Goal: Task Accomplishment & Management: Manage account settings

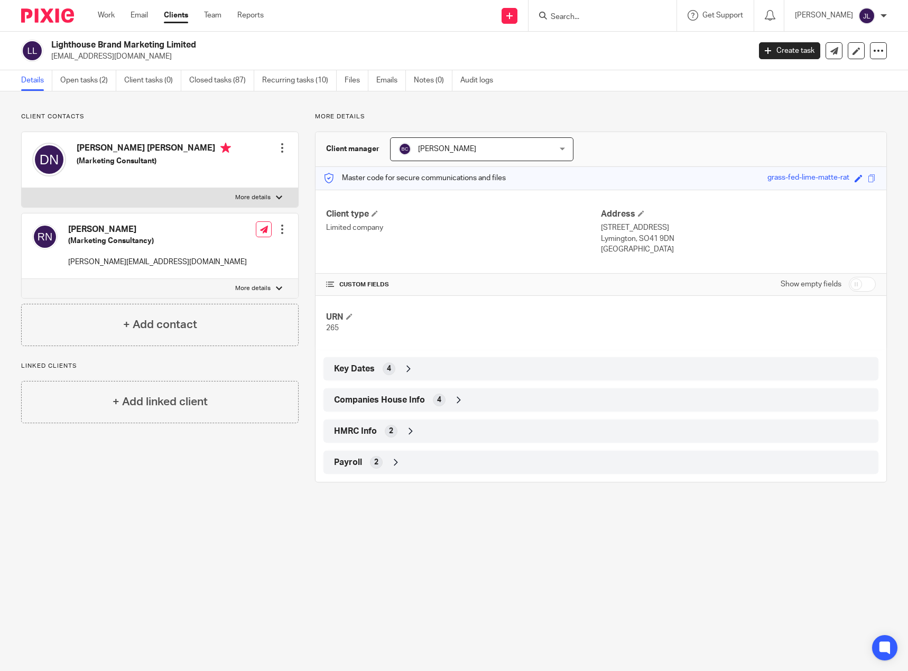
click at [595, 21] on input "Search" at bounding box center [596, 18] width 95 height 10
type input "addd"
click at [594, 44] on link at bounding box center [612, 41] width 131 height 16
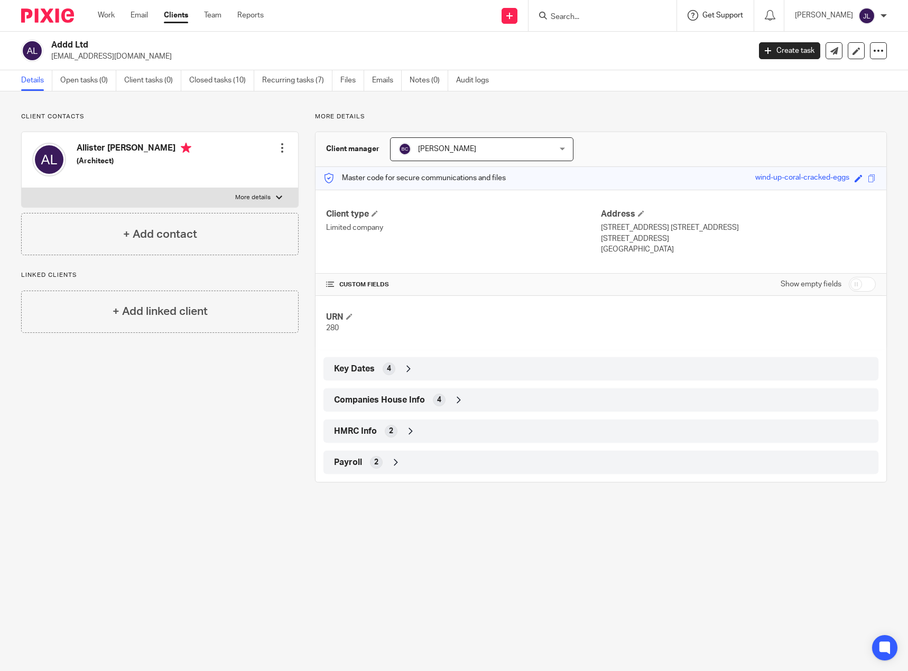
click at [741, 15] on span "Get Support" at bounding box center [722, 15] width 41 height 7
click at [503, 45] on h2 "Addd Ltd" at bounding box center [327, 45] width 553 height 11
click at [218, 13] on link "Team" at bounding box center [212, 15] width 17 height 11
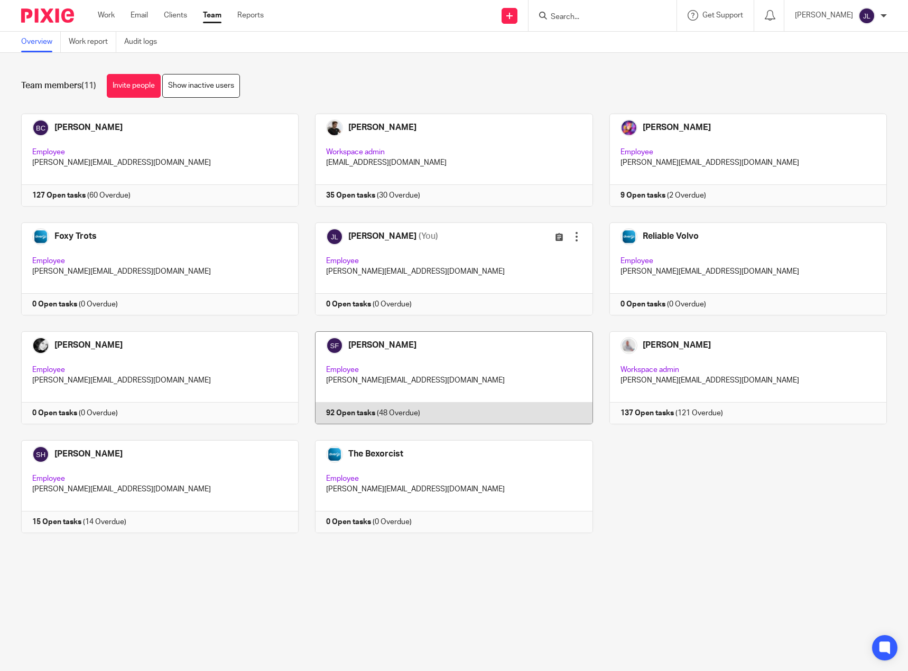
click at [363, 350] on link at bounding box center [445, 377] width 294 height 93
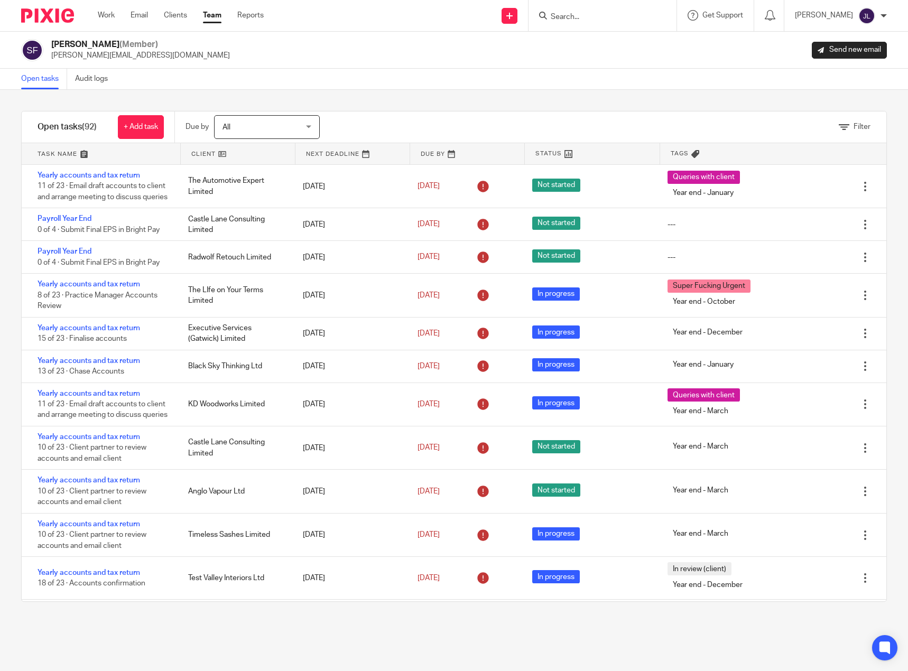
click at [420, 80] on div "Open tasks Audit logs" at bounding box center [454, 79] width 908 height 21
click at [425, 154] on link at bounding box center [467, 153] width 114 height 21
click at [323, 153] on link at bounding box center [352, 153] width 114 height 21
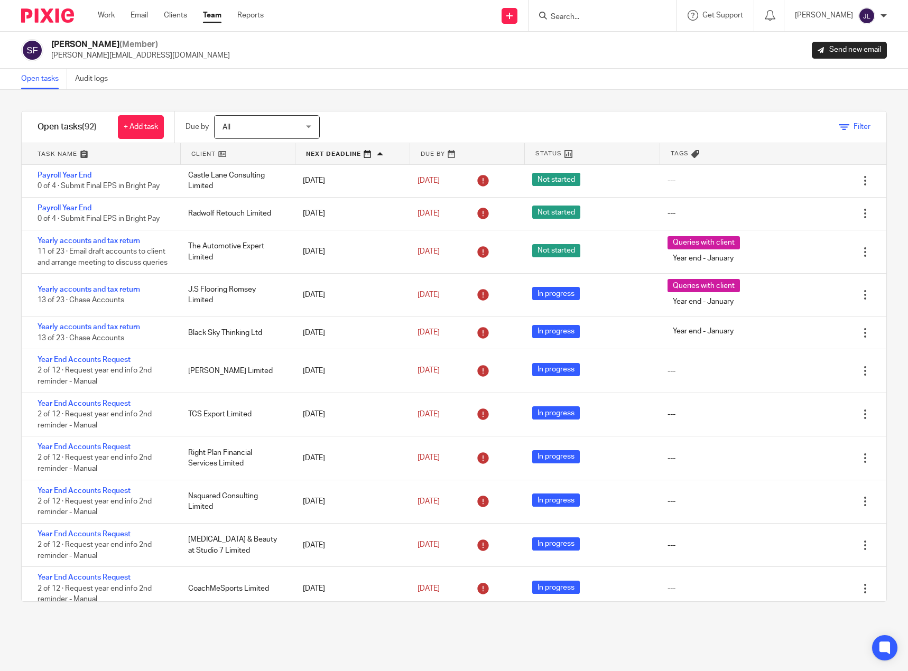
click at [838, 123] on icon at bounding box center [843, 127] width 11 height 11
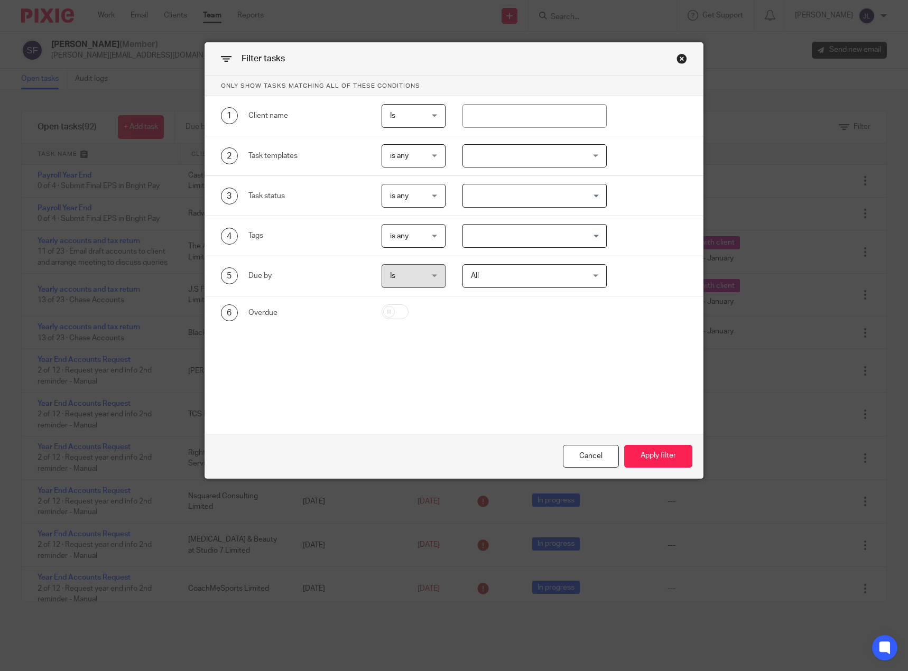
click at [481, 153] on div at bounding box center [534, 156] width 144 height 24
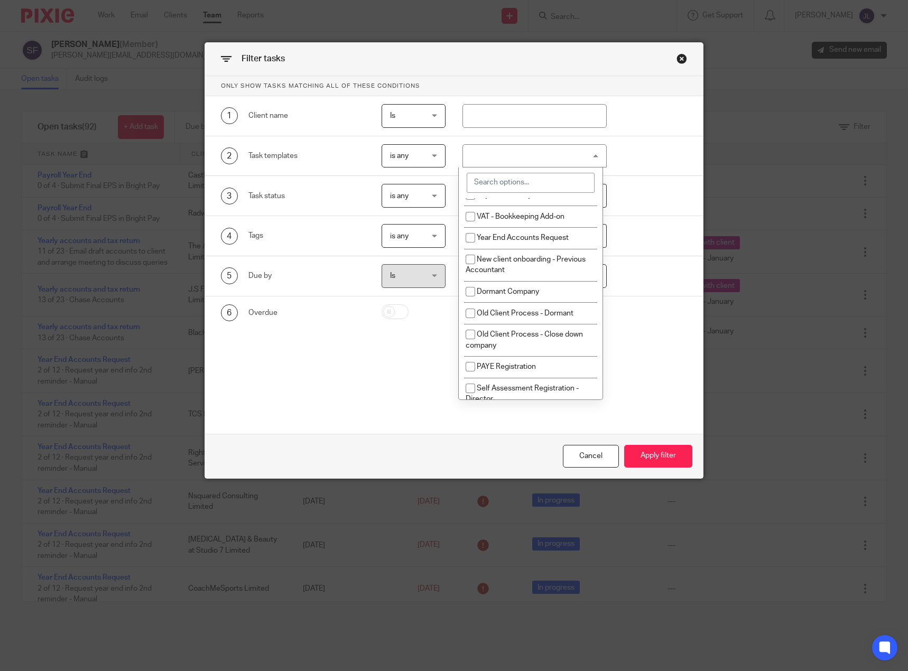
scroll to position [396, 0]
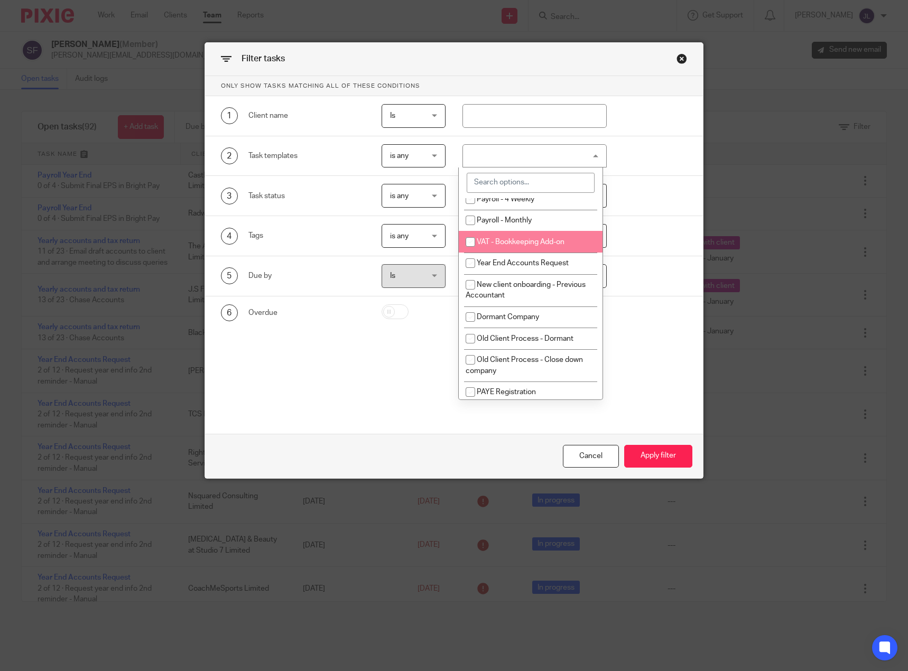
click at [471, 244] on input "checkbox" at bounding box center [470, 242] width 20 height 20
checkbox input "true"
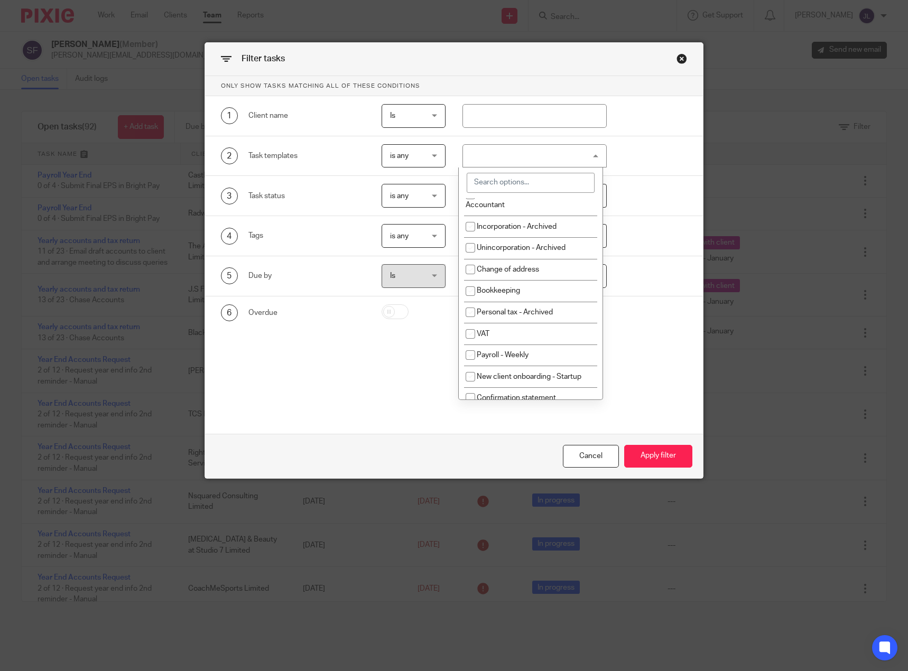
scroll to position [0, 0]
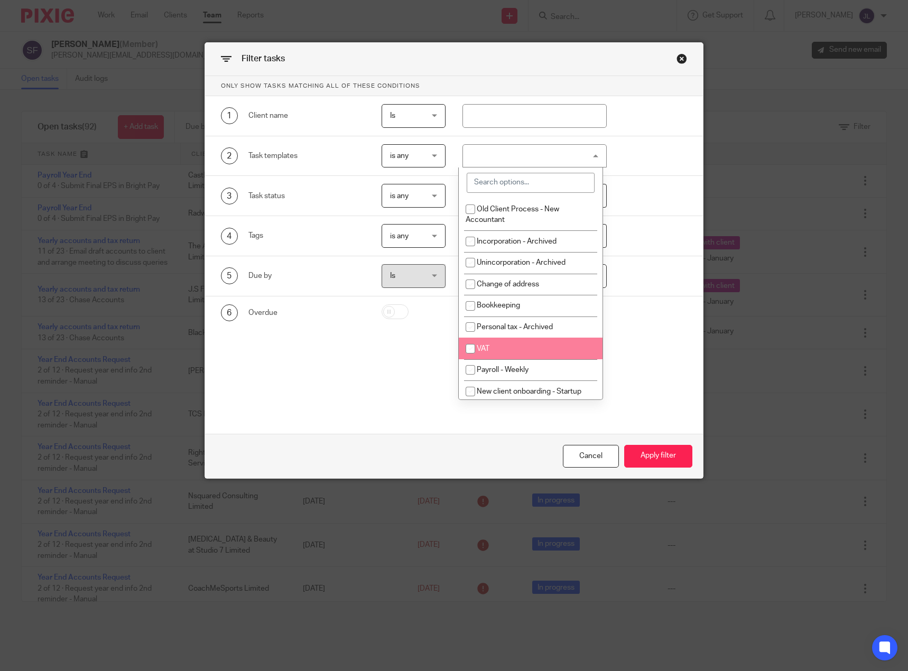
click at [469, 348] on input "checkbox" at bounding box center [470, 349] width 20 height 20
checkbox input "true"
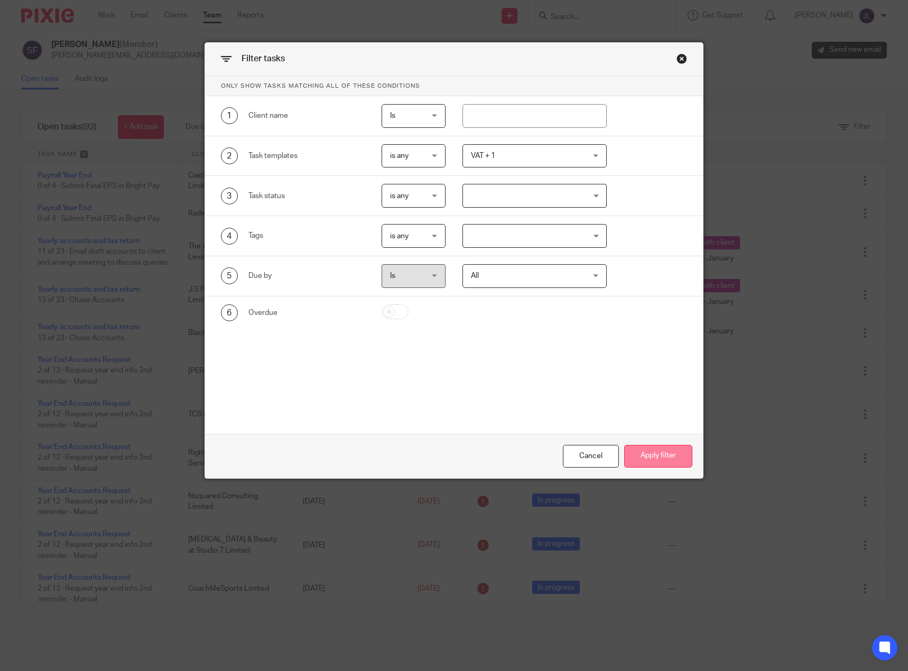
click at [659, 462] on button "Apply filter" at bounding box center [658, 456] width 68 height 23
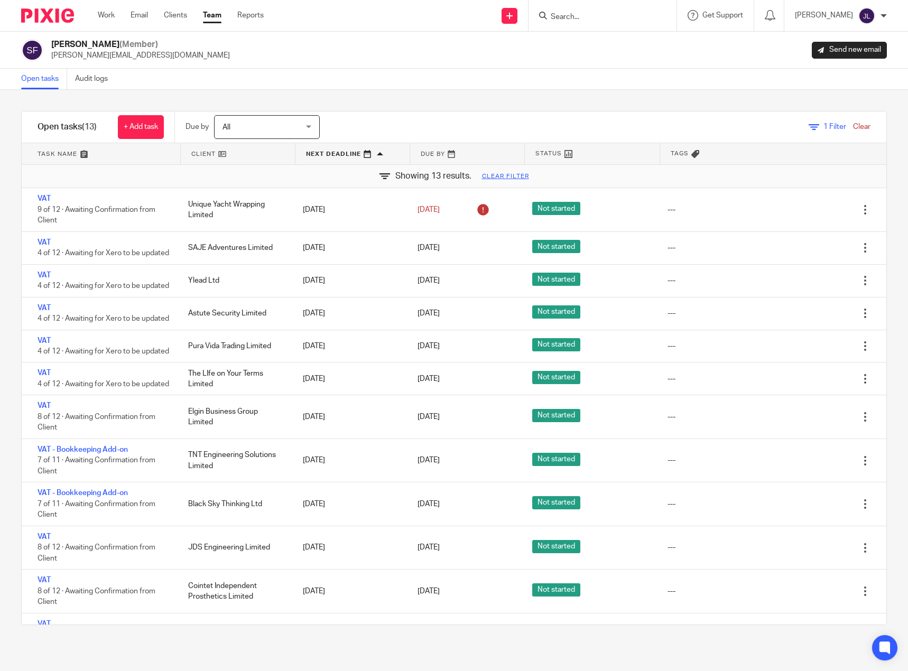
click at [204, 156] on link at bounding box center [238, 153] width 114 height 21
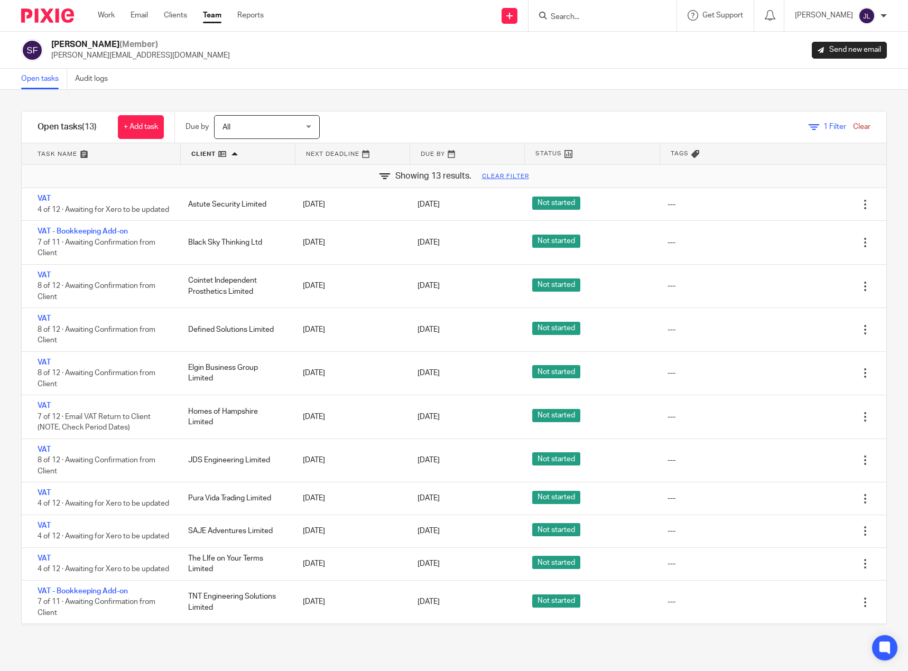
click at [199, 152] on link at bounding box center [238, 153] width 114 height 21
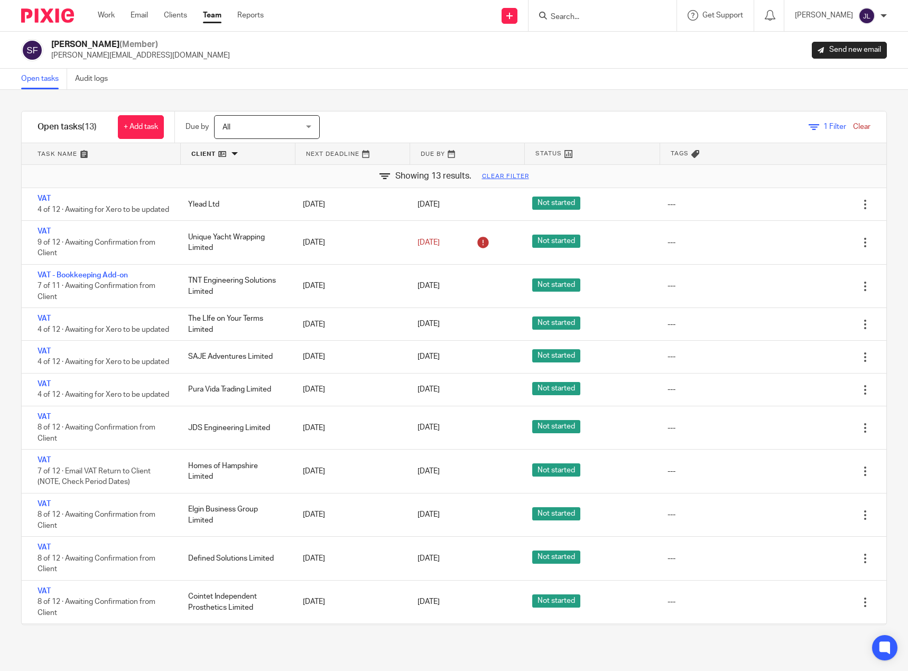
click at [426, 153] on link at bounding box center [467, 153] width 114 height 21
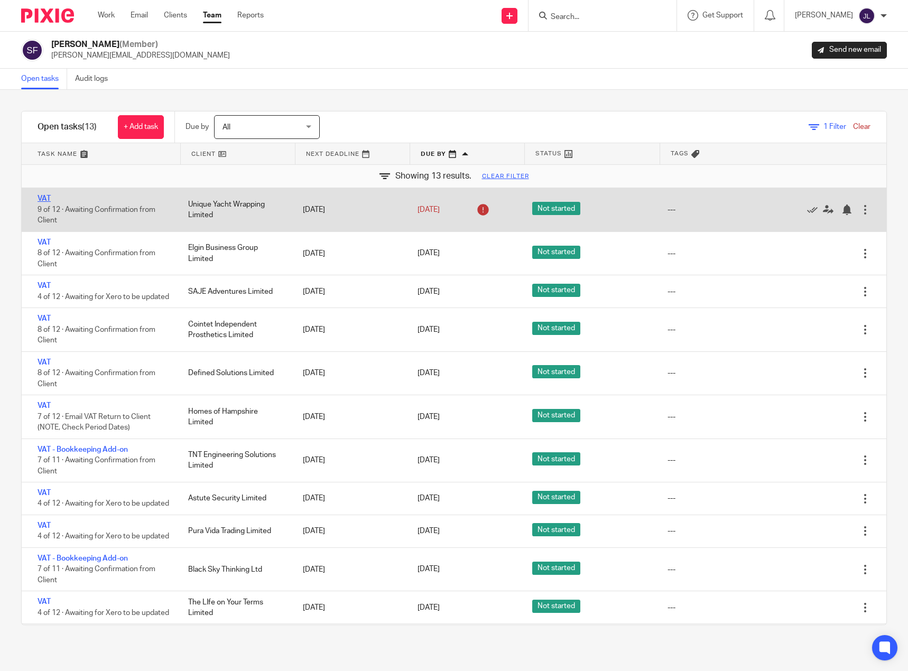
click at [44, 198] on link "VAT" at bounding box center [44, 198] width 13 height 7
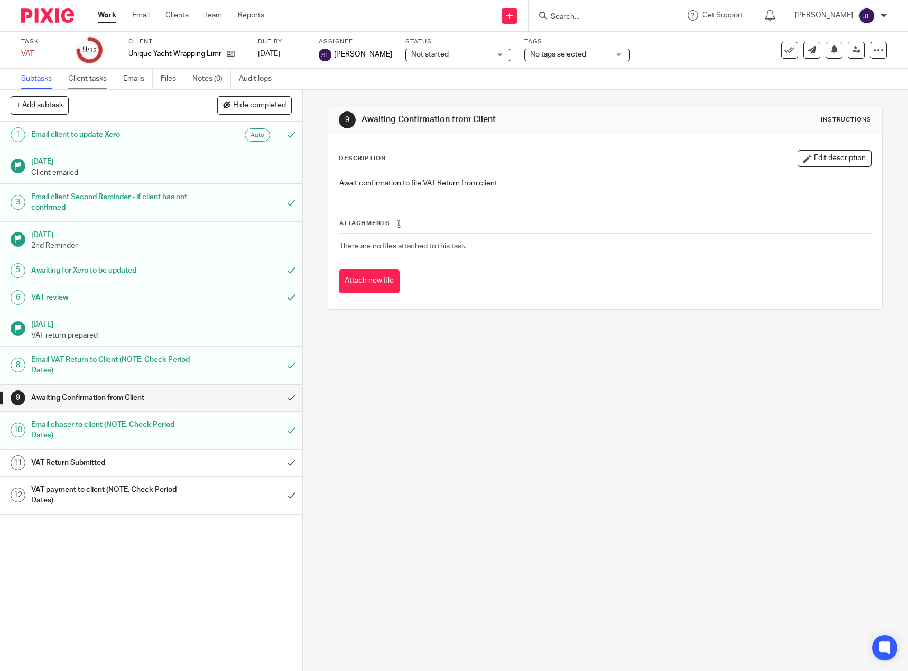
click at [81, 79] on link "Client tasks" at bounding box center [91, 79] width 47 height 21
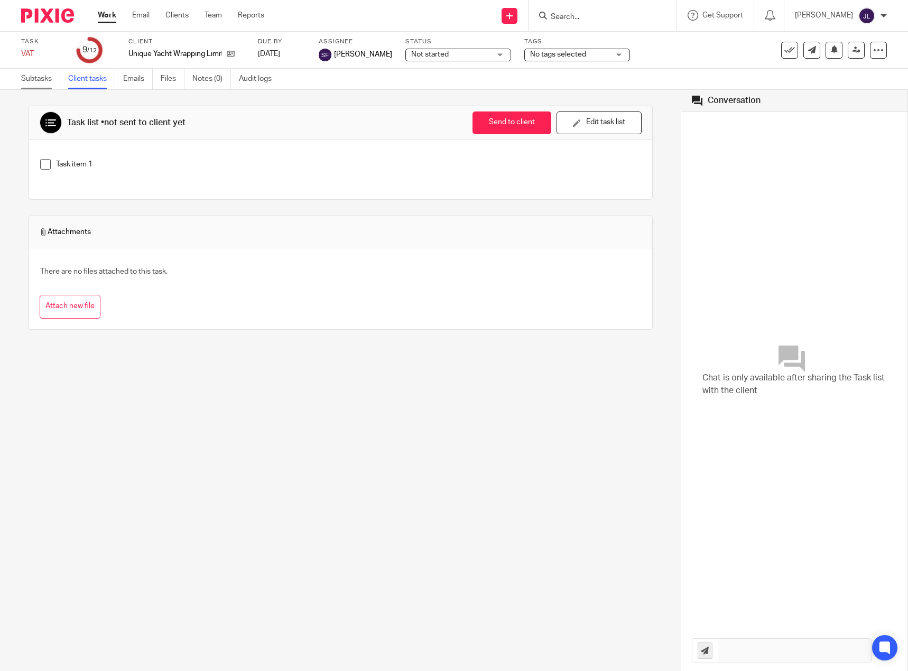
click at [25, 80] on link "Subtasks" at bounding box center [40, 79] width 39 height 21
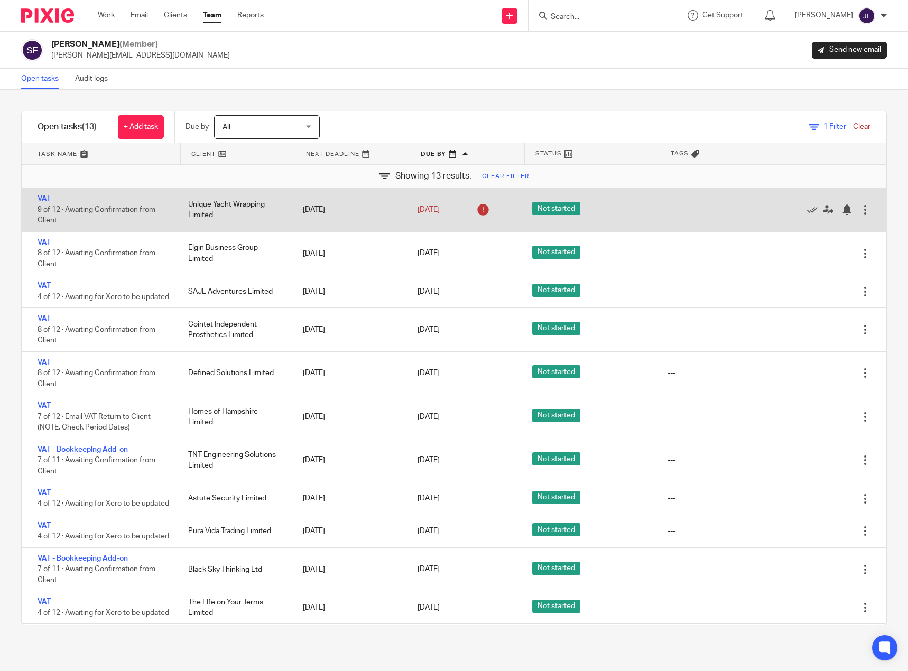
click at [555, 208] on span "Not started" at bounding box center [556, 208] width 48 height 13
click at [50, 199] on link "VAT" at bounding box center [44, 198] width 13 height 7
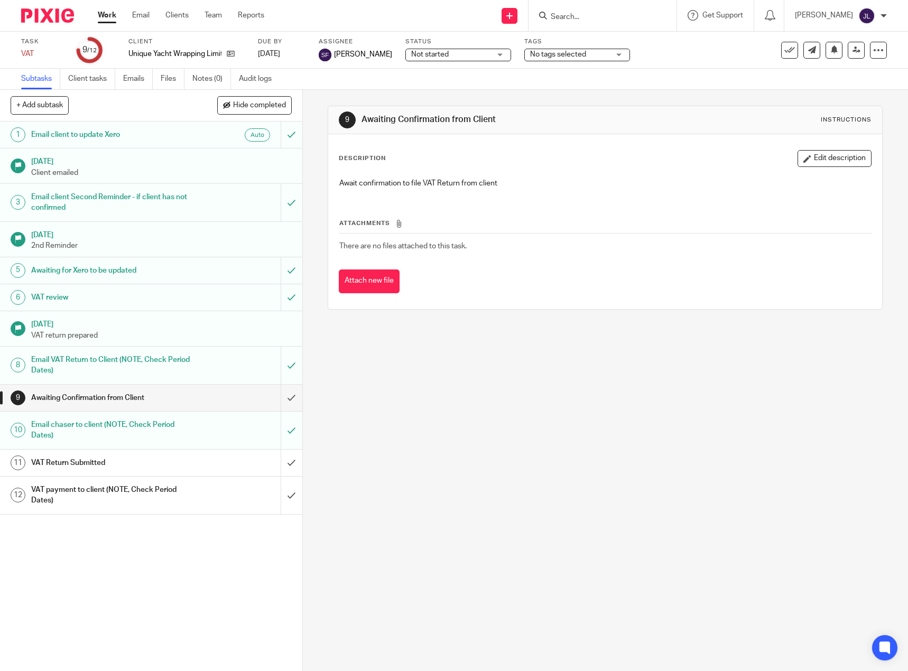
click at [466, 49] on div "Not started Not started" at bounding box center [458, 55] width 106 height 13
click at [552, 98] on div "9 Awaiting Confirmation from Client Instructions Description Edit description A…" at bounding box center [605, 208] width 555 height 236
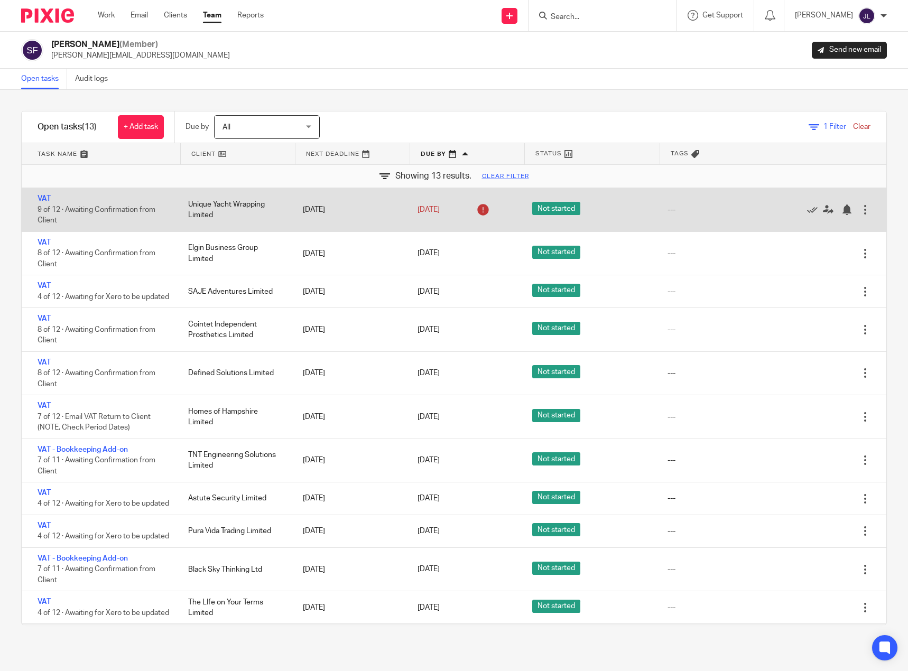
click at [44, 194] on div "VAT 9 of 12 · Awaiting Confirmation from Client" at bounding box center [100, 209] width 156 height 43
click at [45, 198] on link "VAT" at bounding box center [44, 198] width 13 height 7
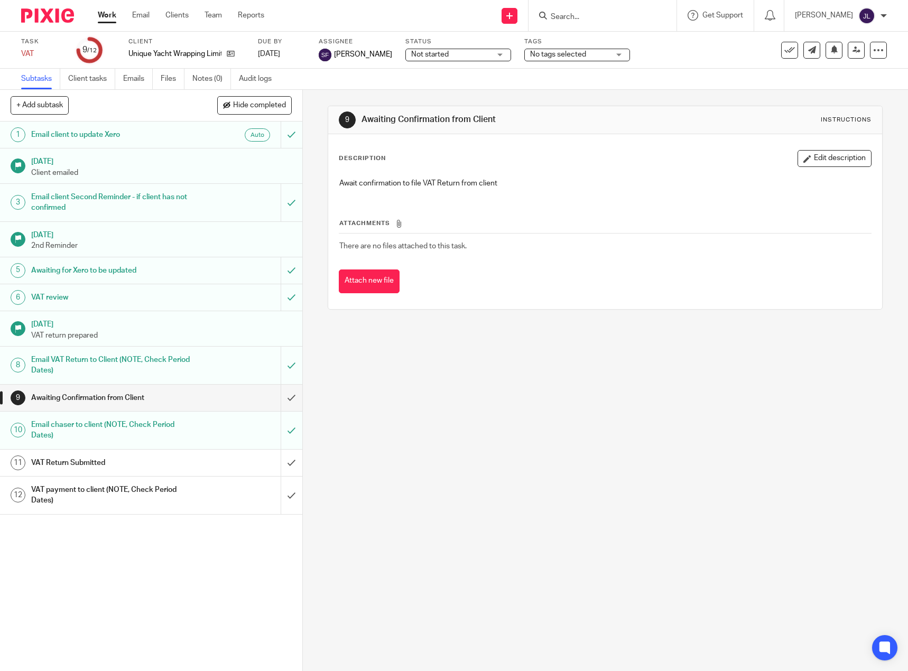
click at [470, 55] on div "Not started Not started" at bounding box center [458, 55] width 106 height 13
click at [438, 90] on li "In progress" at bounding box center [433, 93] width 105 height 22
click at [480, 349] on div "9 Awaiting Confirmation from Client Instructions Description Edit description A…" at bounding box center [605, 380] width 605 height 581
click at [335, 85] on div "Subtasks Client tasks Emails Files Notes (0) Audit logs" at bounding box center [454, 79] width 908 height 21
click at [79, 78] on link "Client tasks" at bounding box center [91, 79] width 47 height 21
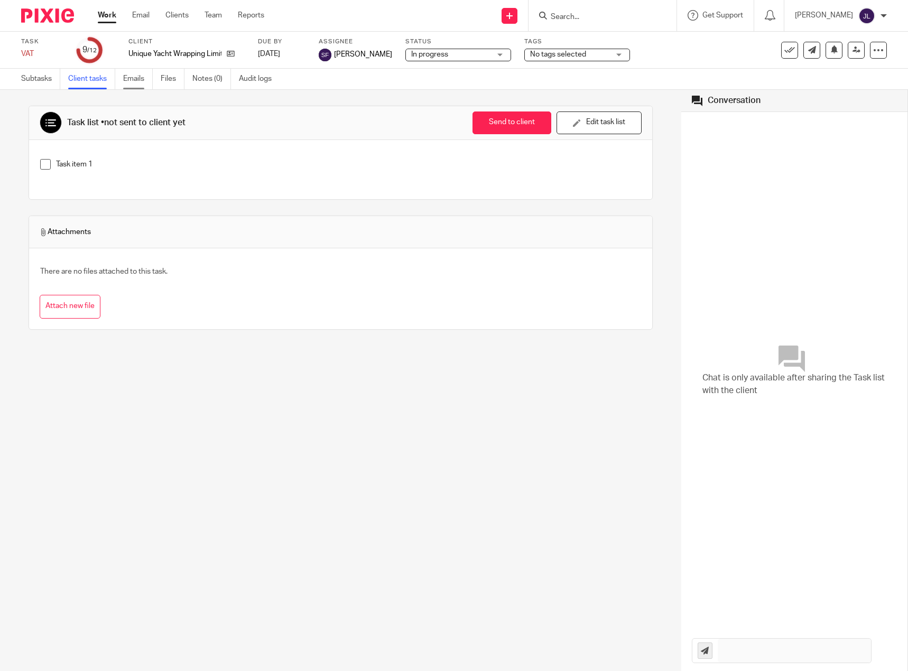
click at [125, 83] on link "Emails" at bounding box center [138, 79] width 30 height 21
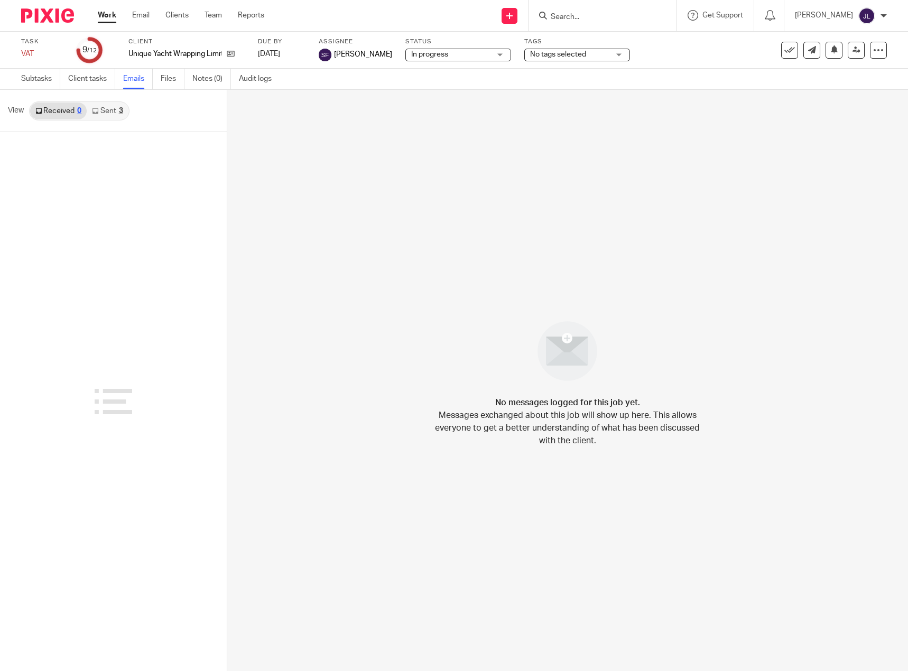
click at [135, 41] on label "Client" at bounding box center [186, 42] width 116 height 8
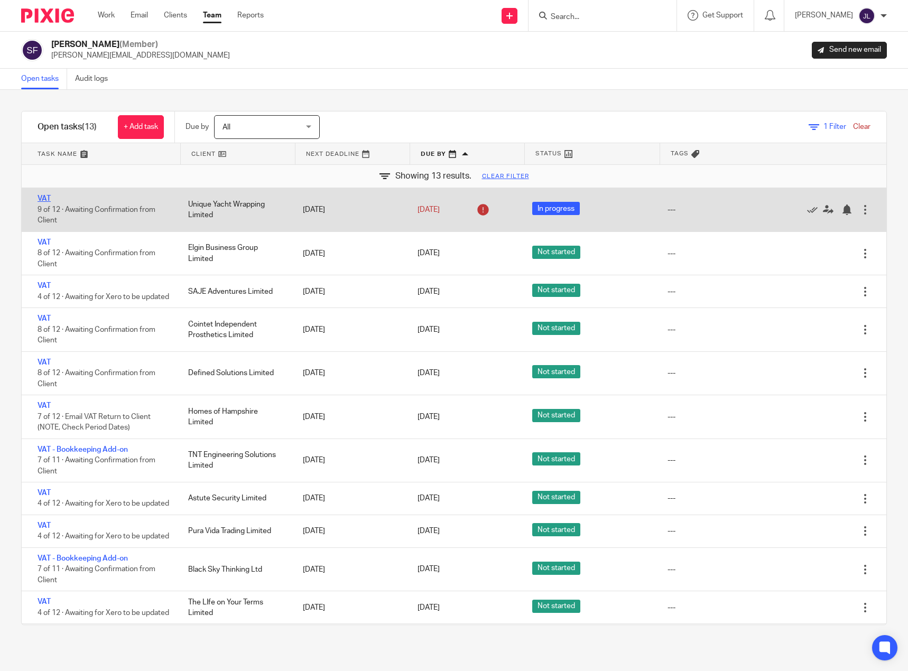
click at [40, 196] on link "VAT" at bounding box center [44, 198] width 13 height 7
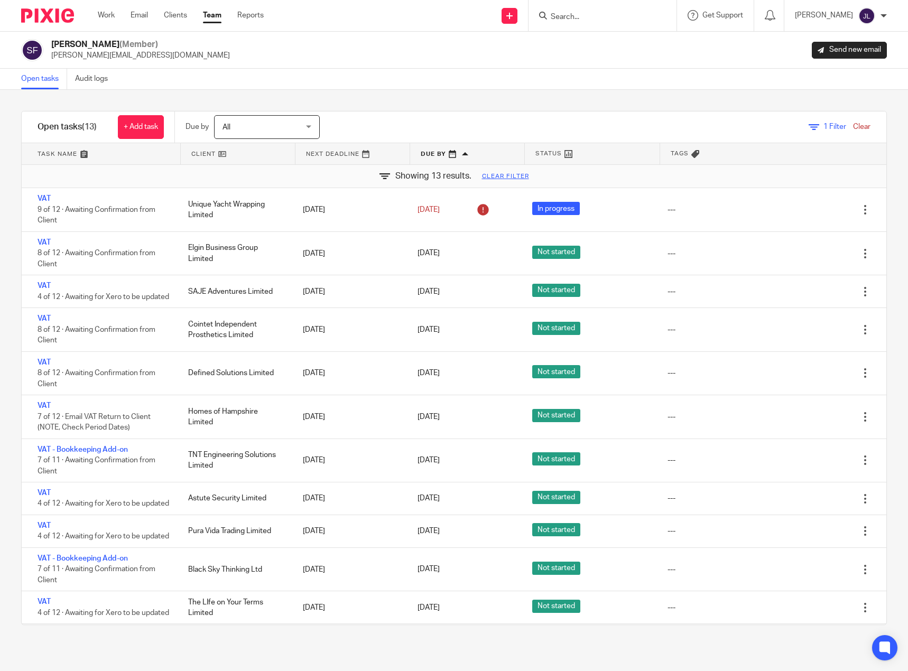
click at [823, 125] on span "1 Filter" at bounding box center [834, 126] width 23 height 7
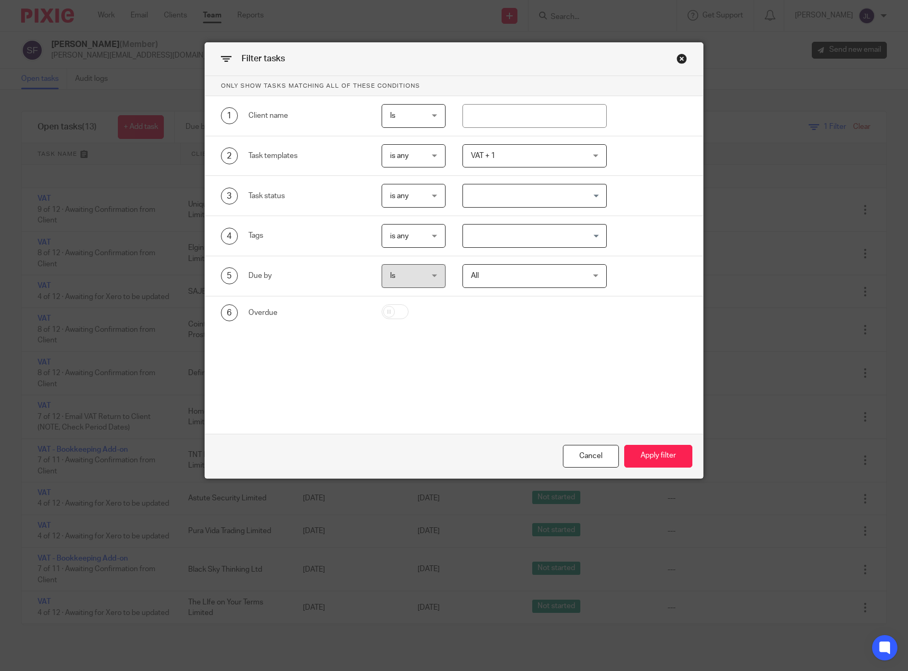
click at [561, 153] on span "VAT + 1" at bounding box center [525, 156] width 108 height 22
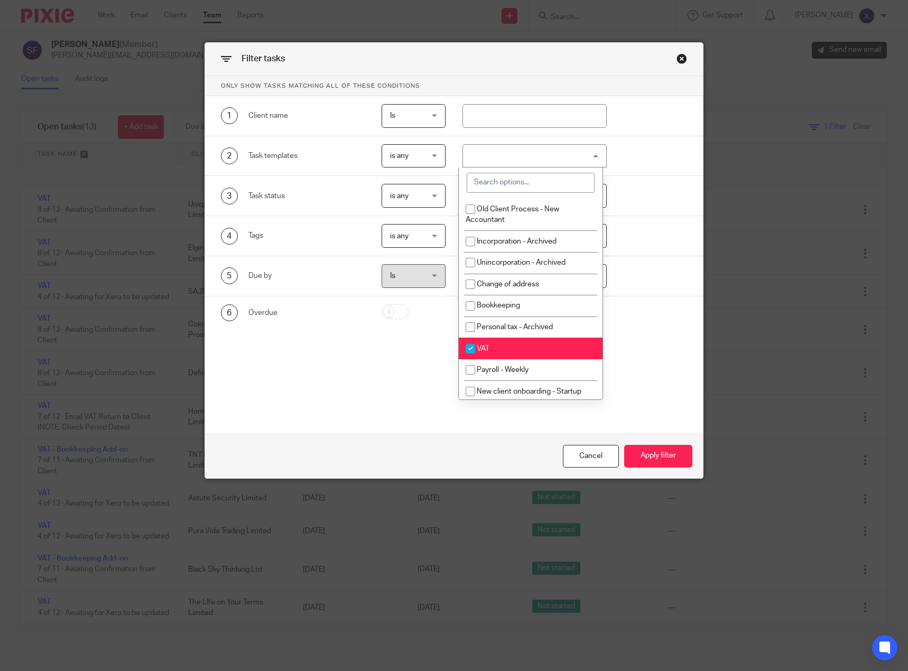
click at [471, 348] on input "checkbox" at bounding box center [470, 349] width 20 height 20
checkbox input "false"
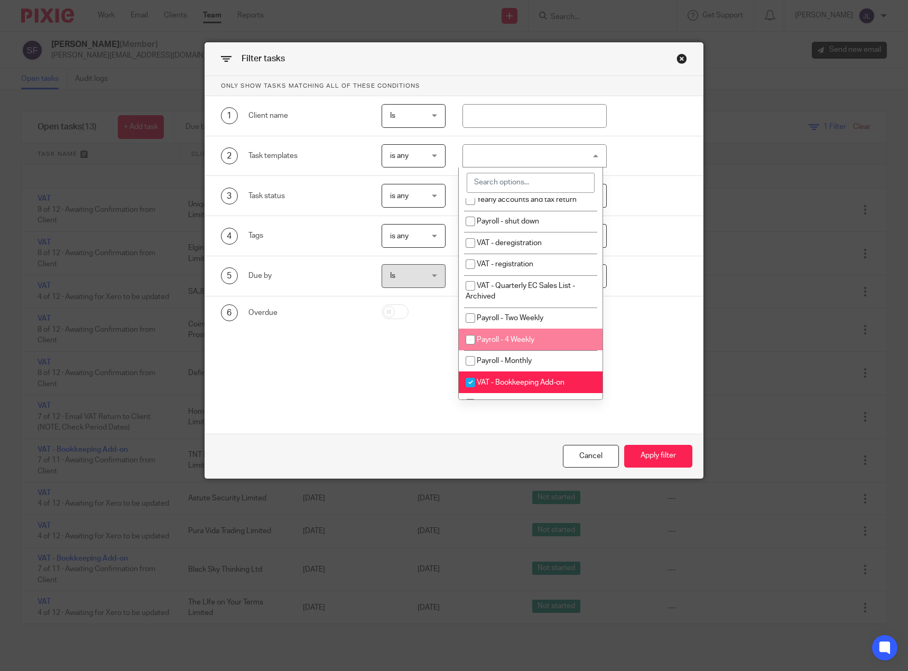
scroll to position [264, 0]
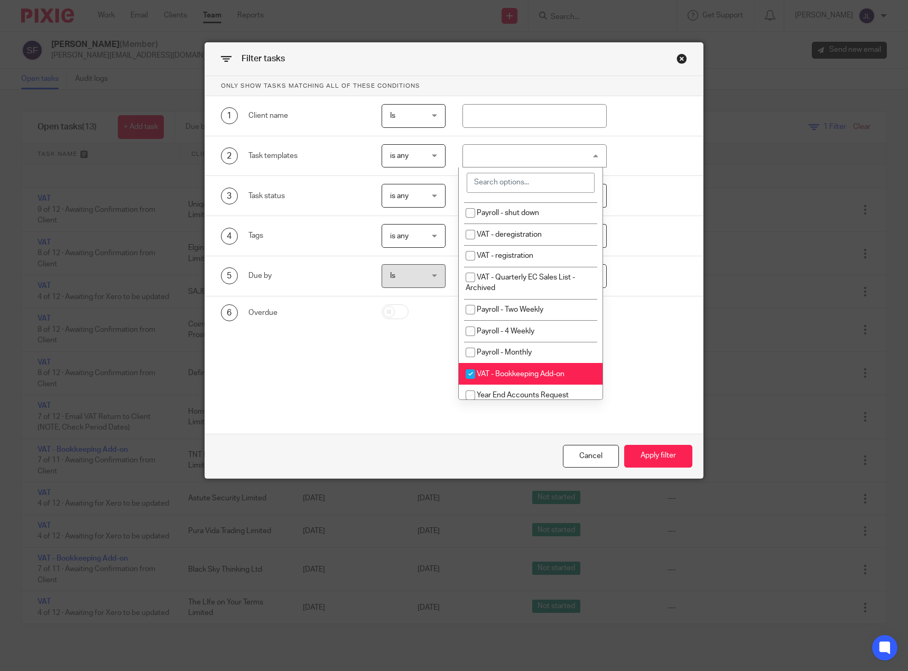
click at [472, 376] on input "checkbox" at bounding box center [470, 374] width 20 height 20
checkbox input "false"
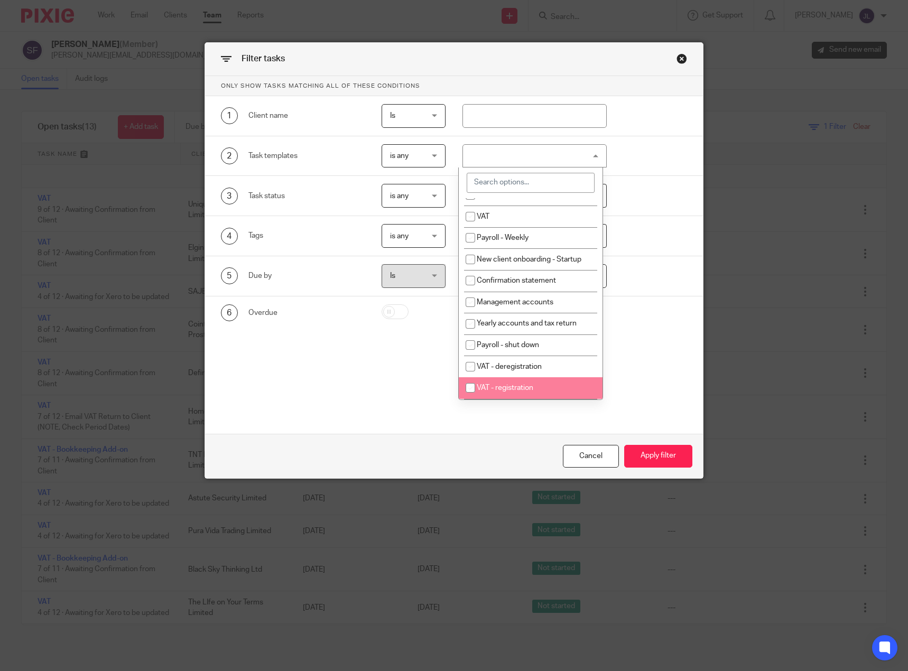
scroll to position [106, 0]
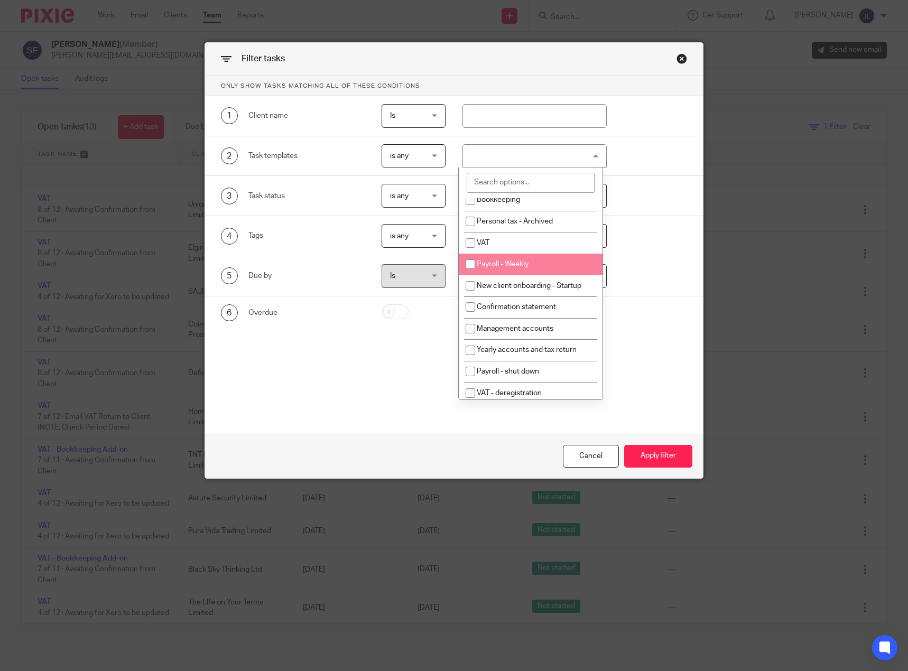
click at [470, 266] on input "checkbox" at bounding box center [470, 264] width 20 height 20
checkbox input "true"
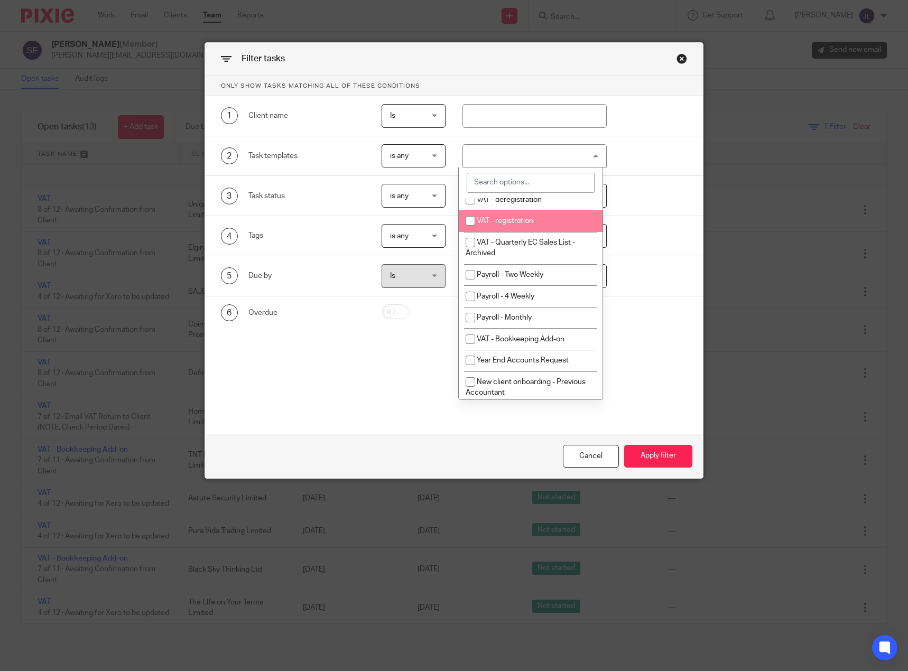
scroll to position [317, 0]
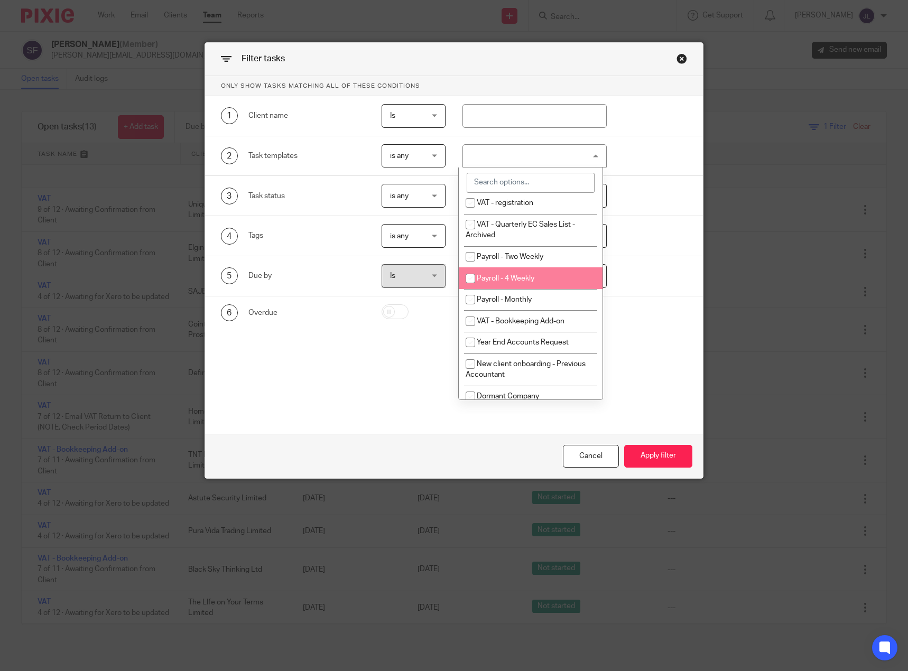
click at [468, 276] on input "checkbox" at bounding box center [470, 278] width 20 height 20
checkbox input "true"
click at [470, 258] on input "checkbox" at bounding box center [470, 257] width 20 height 20
checkbox input "true"
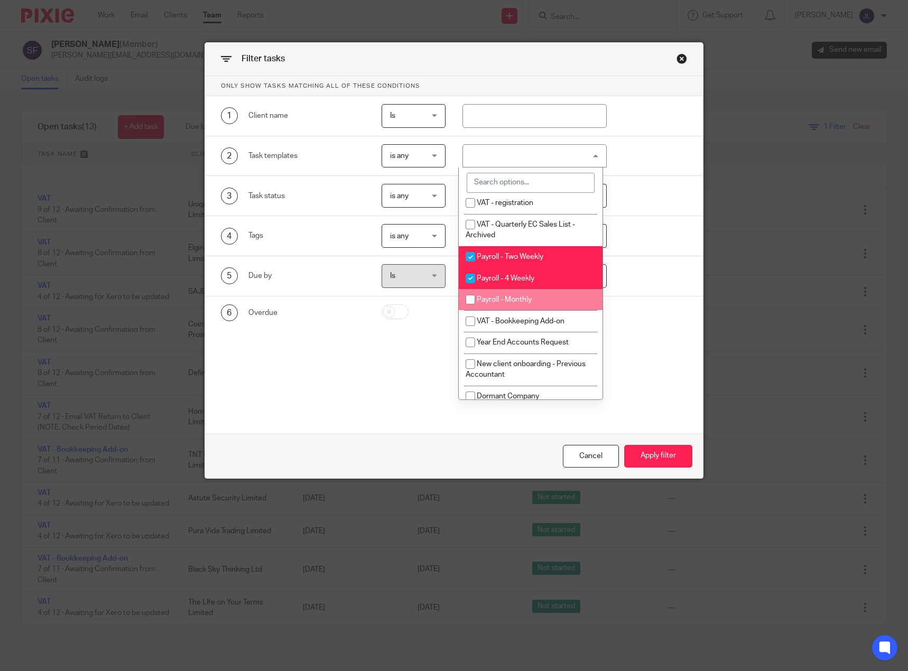
click at [470, 293] on input "checkbox" at bounding box center [470, 300] width 20 height 20
checkbox input "true"
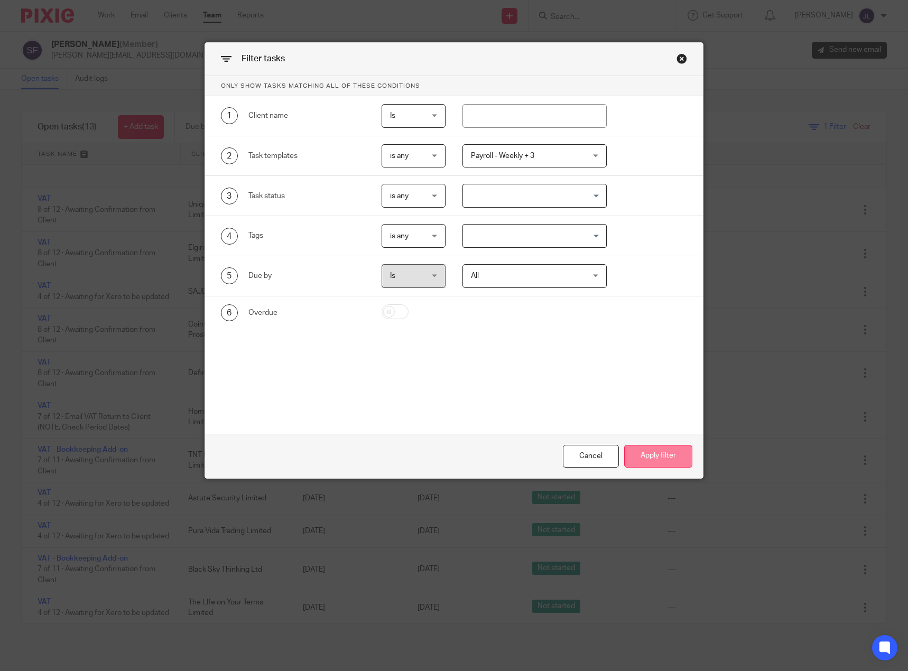
click at [671, 455] on button "Apply filter" at bounding box center [658, 456] width 68 height 23
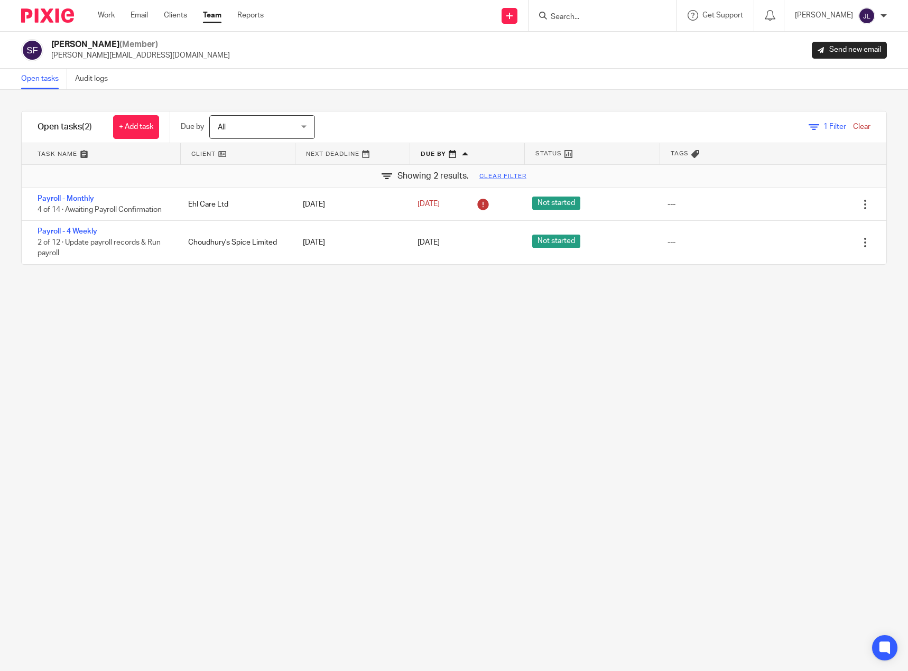
click at [823, 129] on span "1 Filter" at bounding box center [834, 126] width 23 height 7
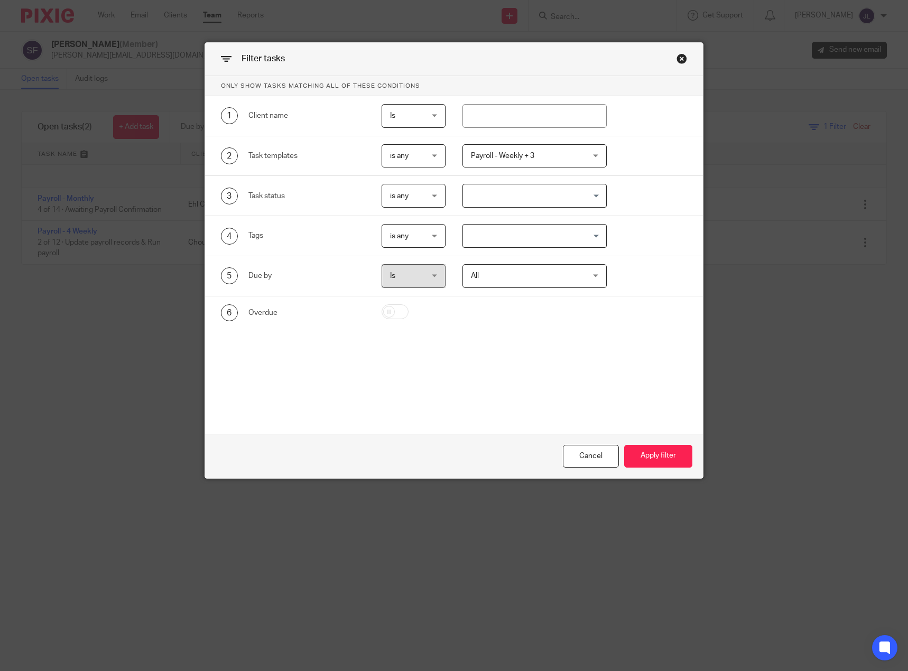
click at [564, 157] on span "Payroll - Weekly + 3" at bounding box center [525, 156] width 108 height 22
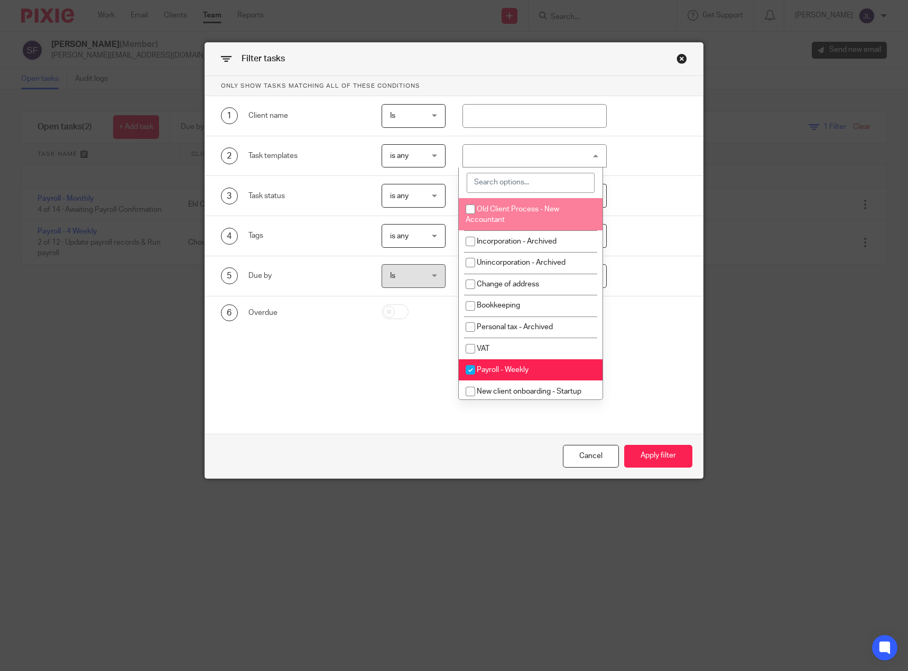
click at [681, 55] on div "Close this dialog window" at bounding box center [681, 58] width 11 height 11
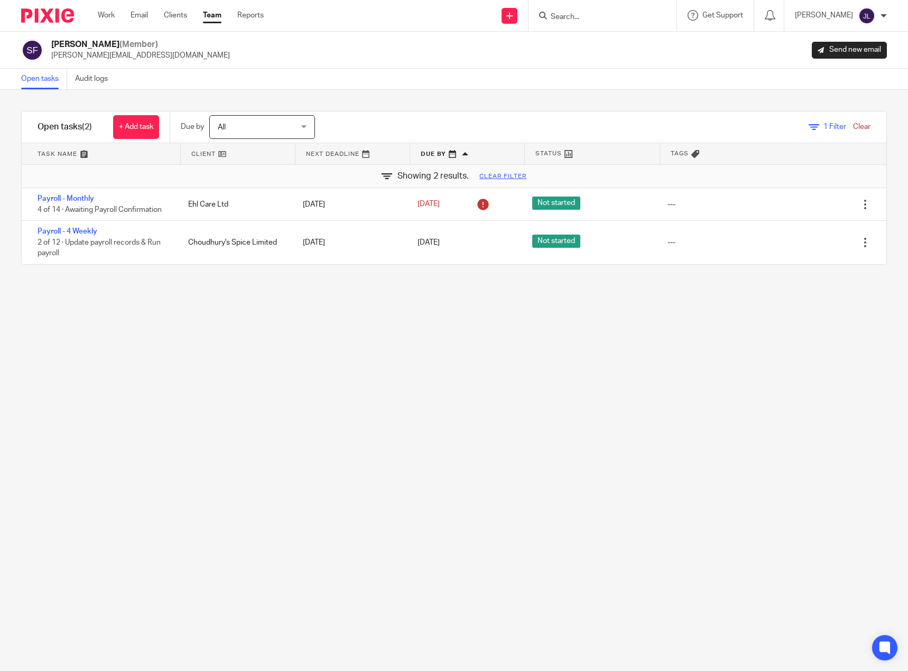
click at [263, 372] on div "Filter tasks Only show tasks matching all of these conditions 1 Client name Is …" at bounding box center [454, 380] width 908 height 581
click at [424, 149] on link at bounding box center [467, 153] width 114 height 21
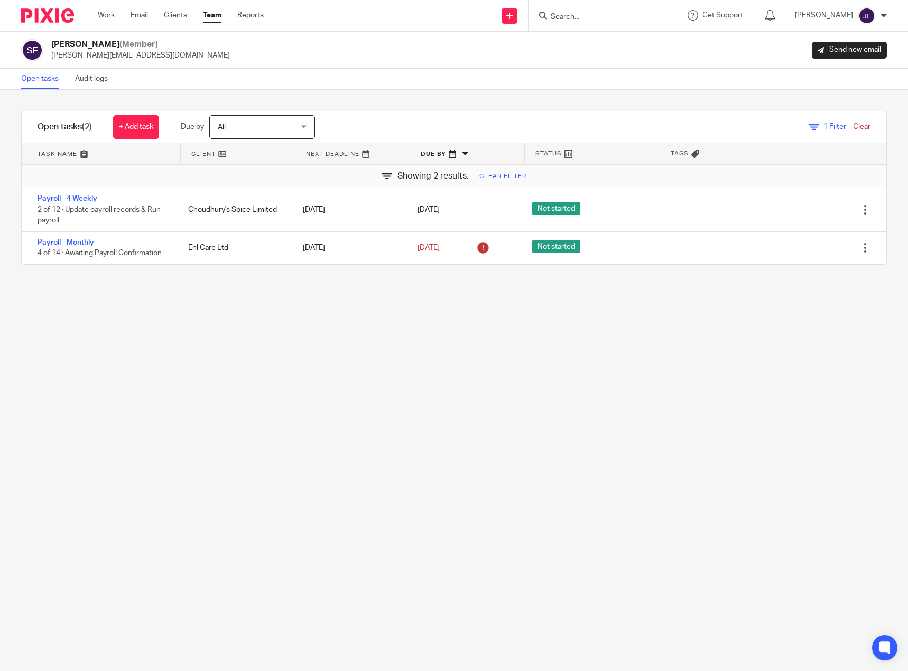
click at [436, 154] on link at bounding box center [467, 153] width 114 height 21
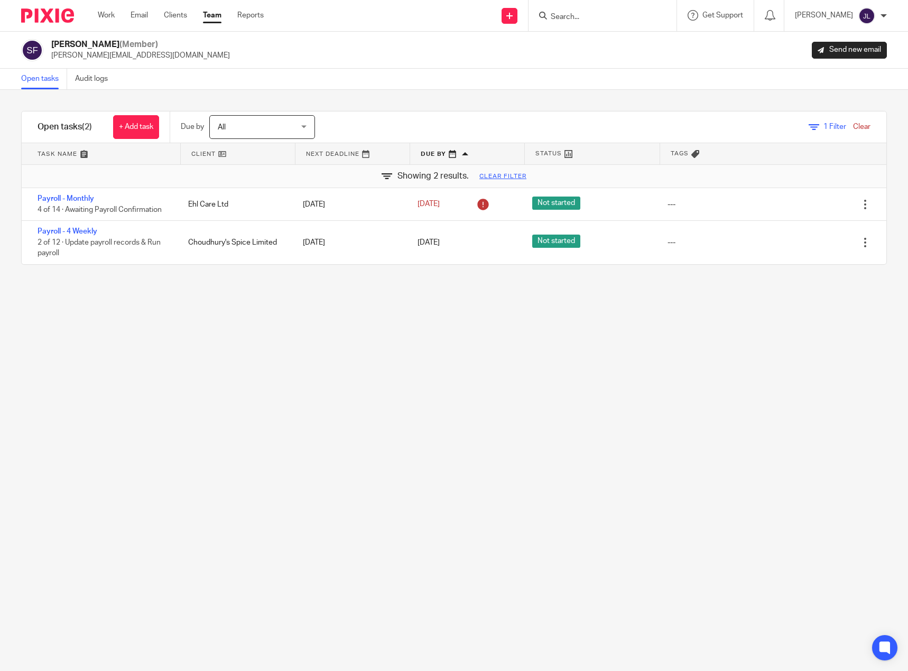
click at [823, 127] on span "1" at bounding box center [825, 126] width 4 height 7
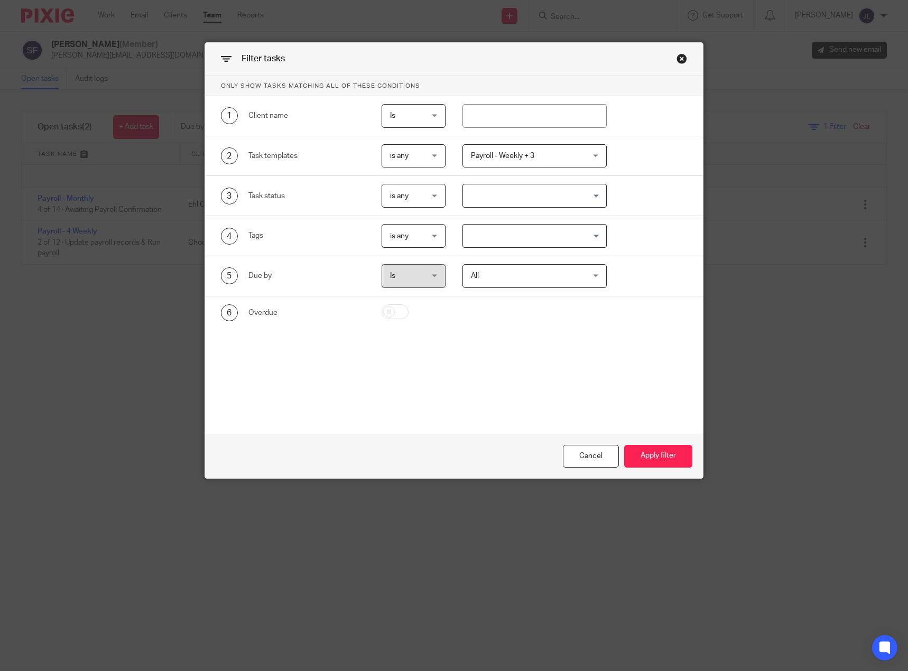
click at [577, 157] on div "Payroll - Weekly + 3" at bounding box center [534, 156] width 144 height 24
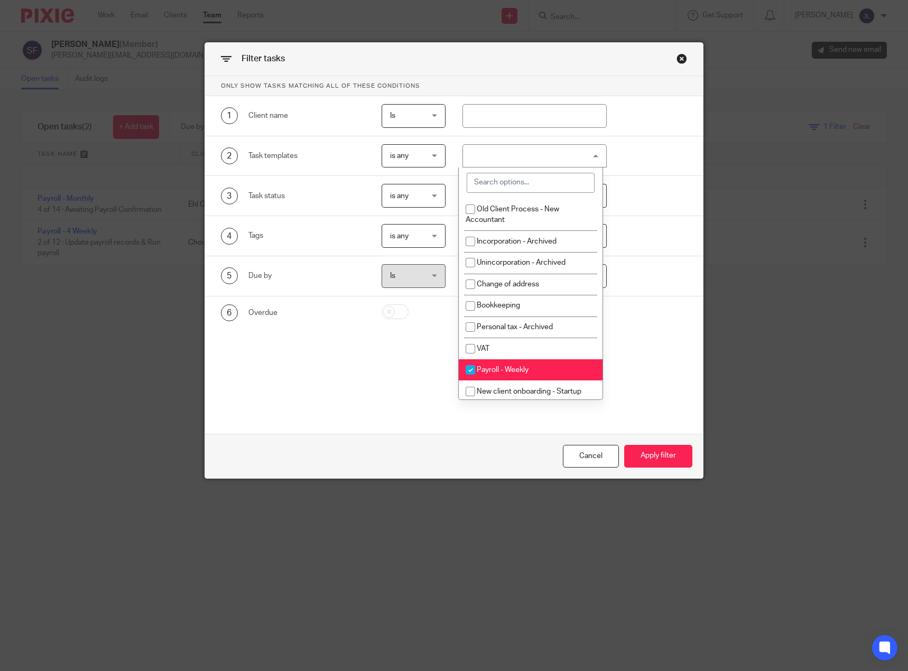
click at [473, 372] on input "checkbox" at bounding box center [470, 370] width 20 height 20
checkbox input "false"
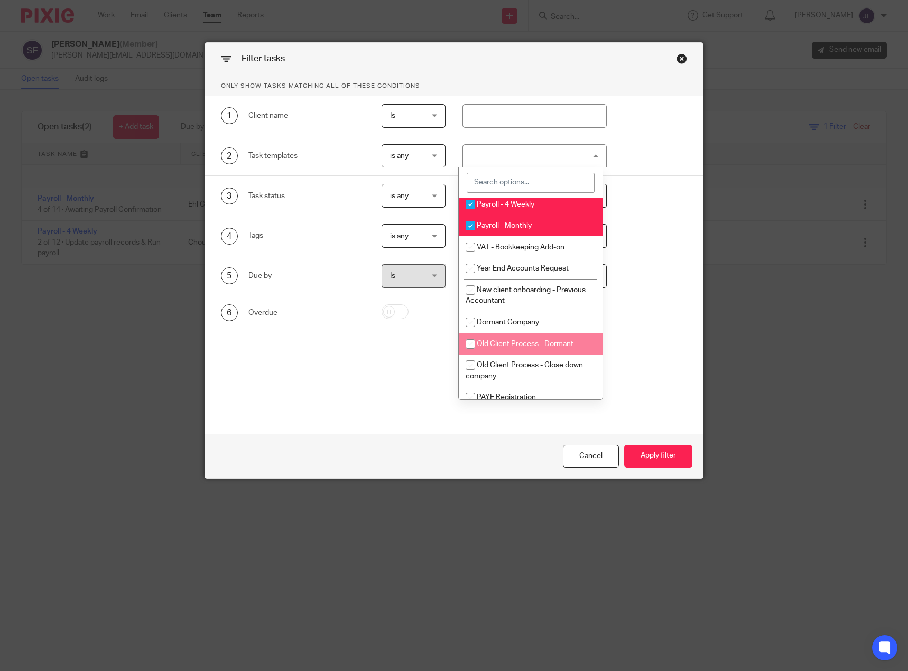
scroll to position [370, 0]
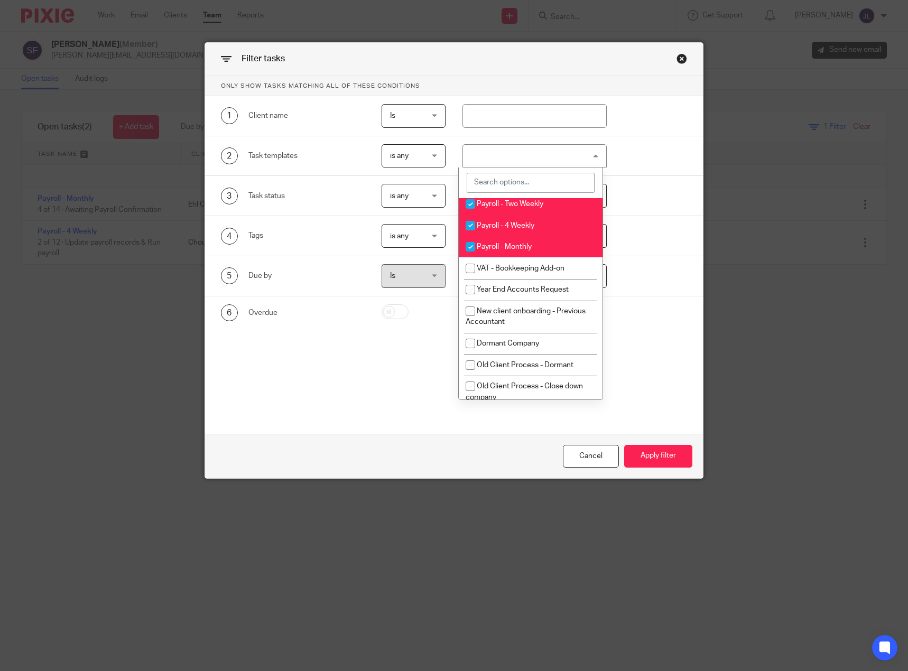
click at [473, 250] on input "checkbox" at bounding box center [470, 247] width 20 height 20
checkbox input "false"
click at [469, 231] on input "checkbox" at bounding box center [470, 226] width 20 height 20
checkbox input "false"
click at [471, 203] on input "checkbox" at bounding box center [470, 204] width 20 height 20
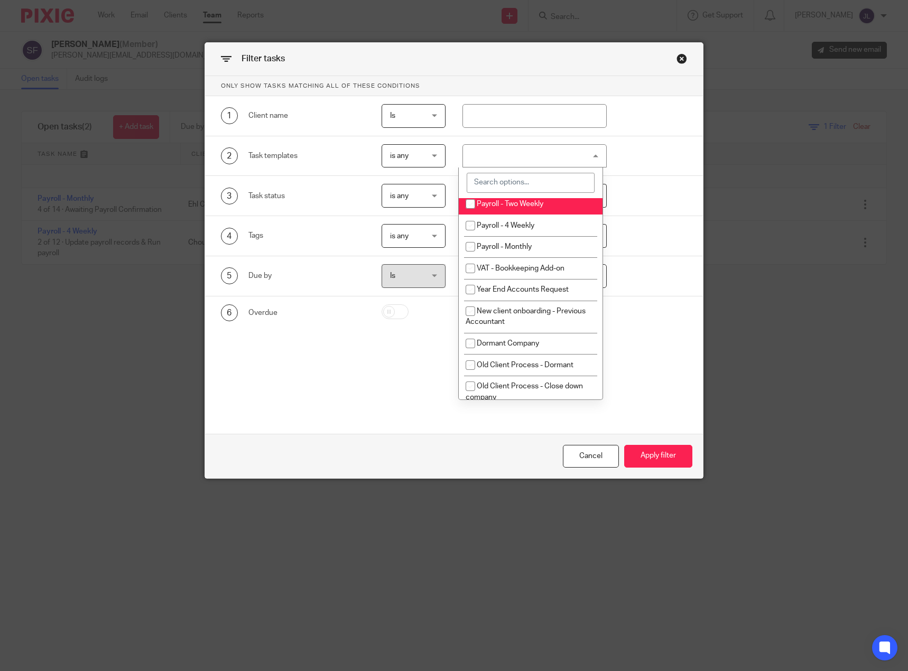
checkbox input "false"
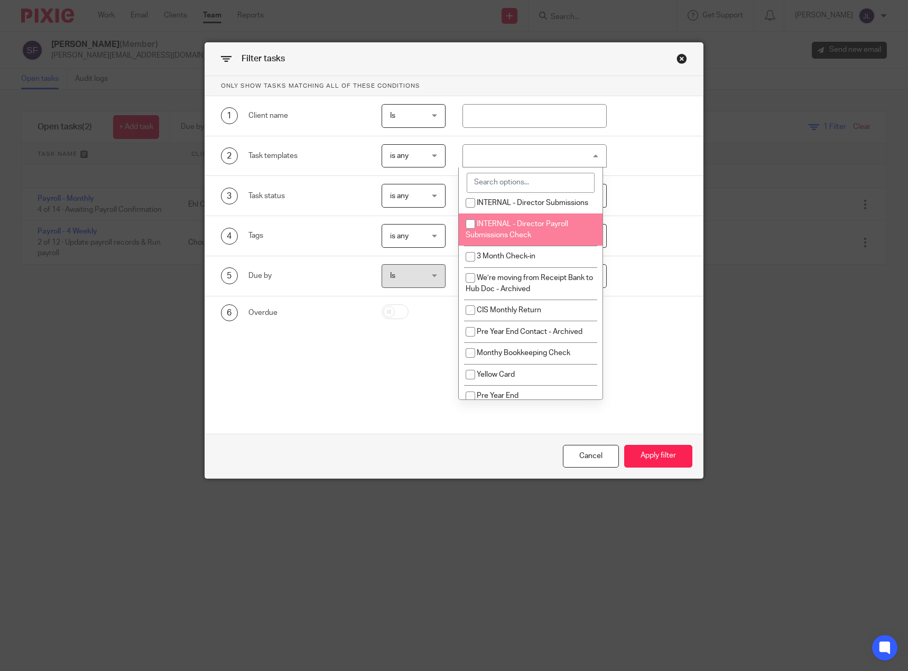
scroll to position [687, 0]
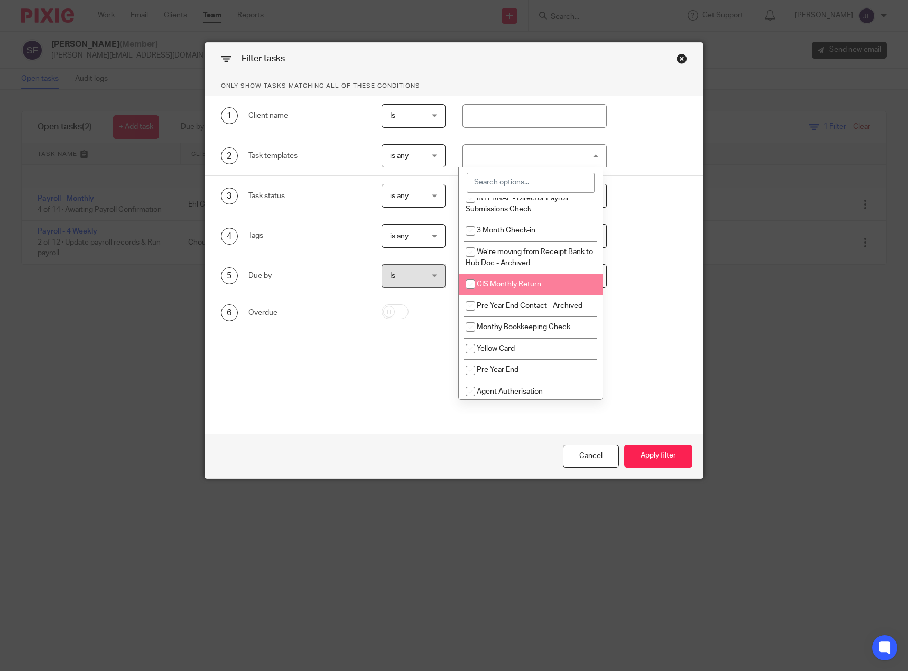
click at [468, 294] on input "checkbox" at bounding box center [470, 284] width 20 height 20
checkbox input "true"
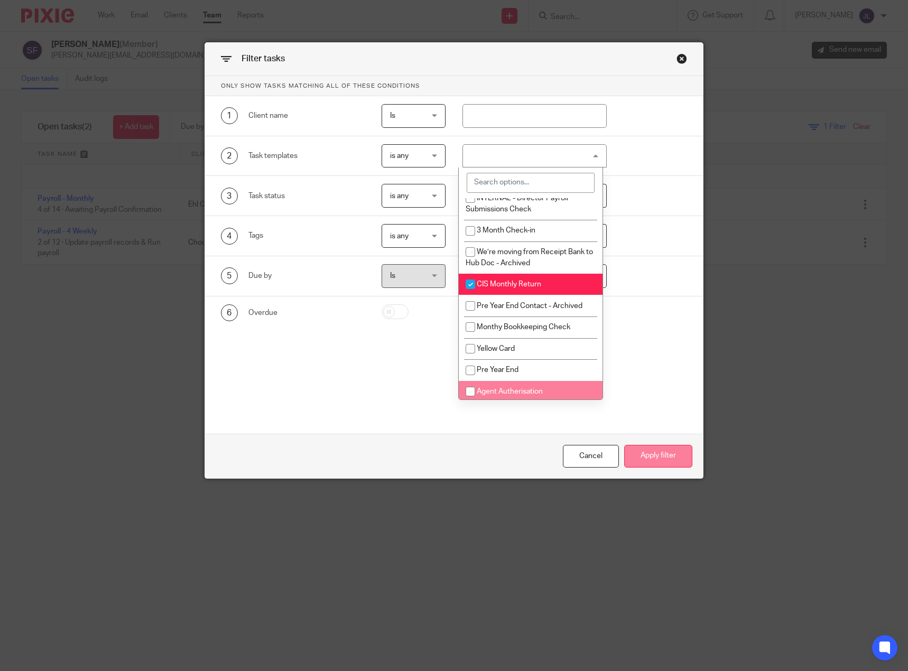
click at [662, 459] on button "Apply filter" at bounding box center [658, 456] width 68 height 23
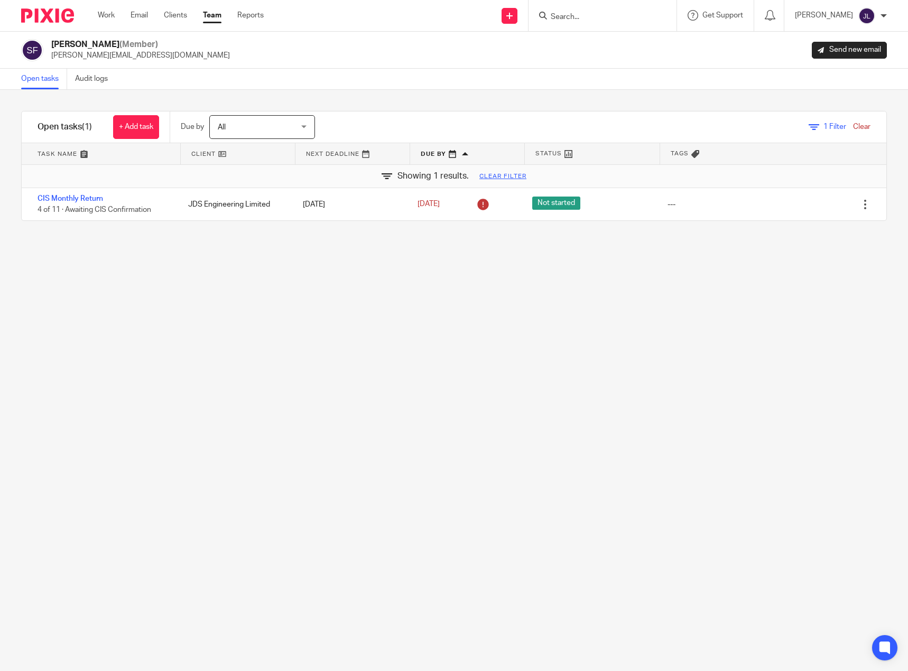
click at [808, 124] on icon at bounding box center [813, 127] width 11 height 11
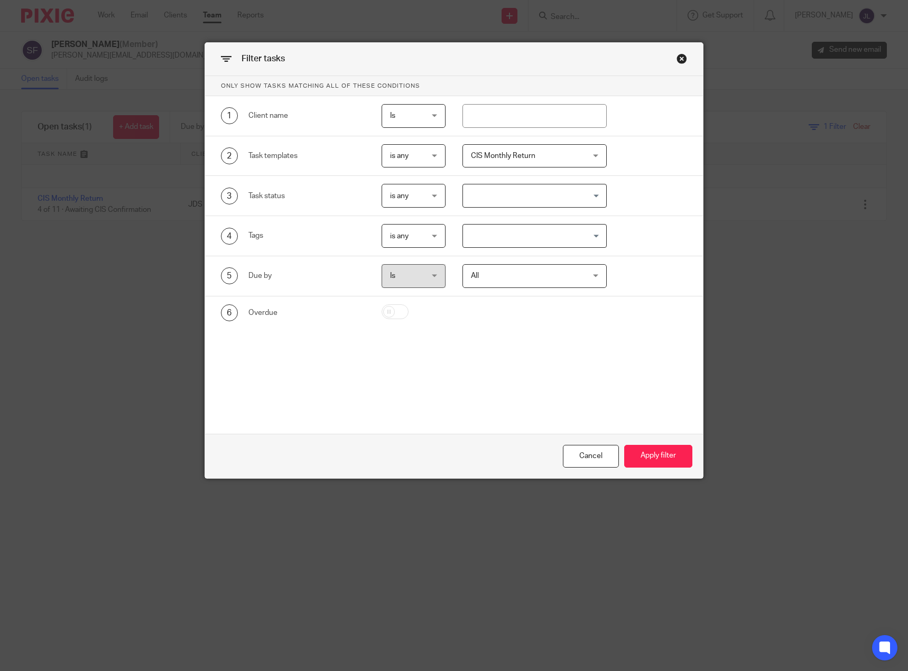
click at [582, 156] on div "CIS Monthly Return" at bounding box center [534, 156] width 144 height 24
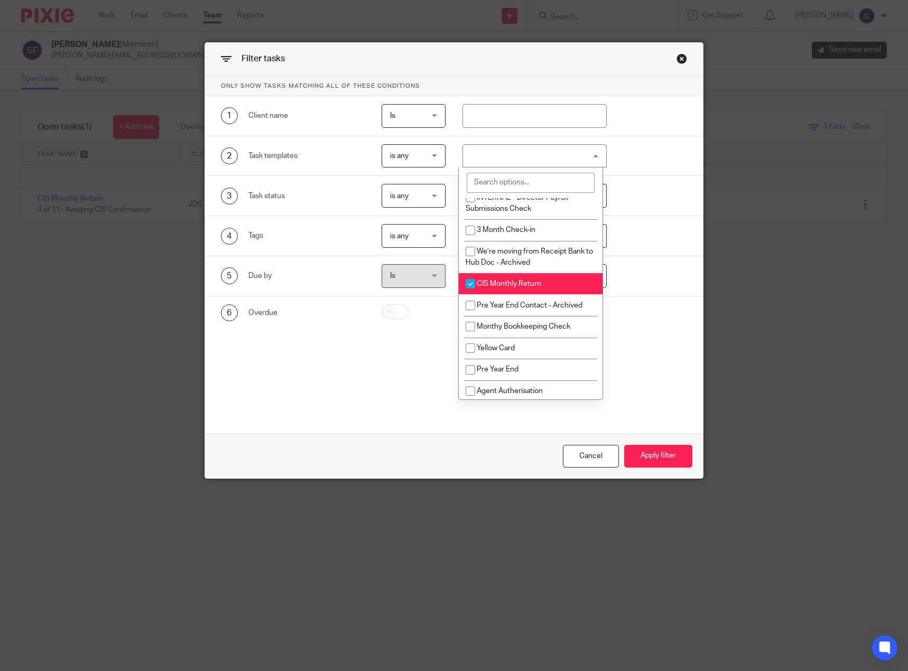
scroll to position [691, 0]
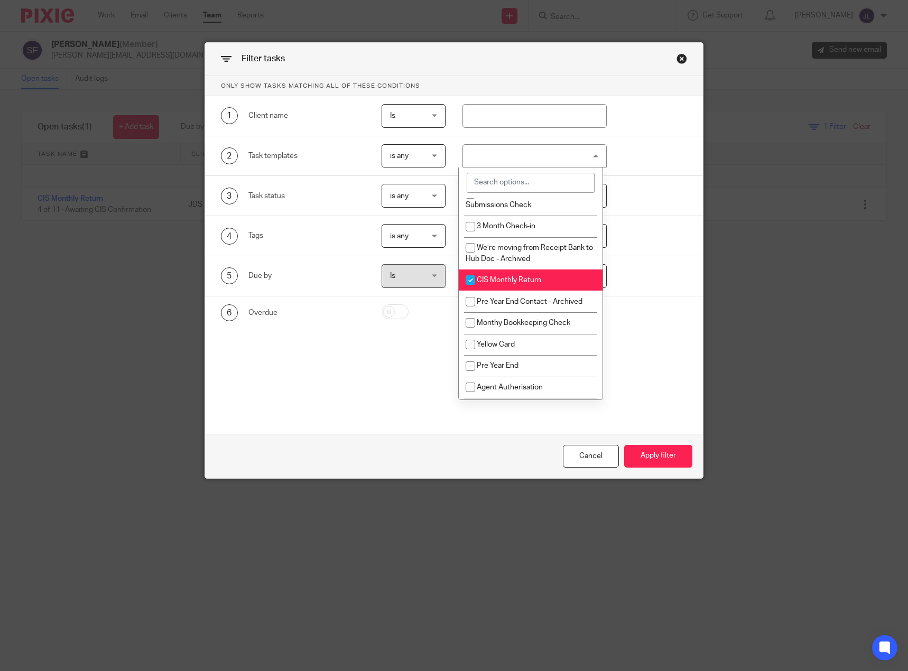
click at [468, 290] on input "checkbox" at bounding box center [470, 280] width 20 height 20
checkbox input "false"
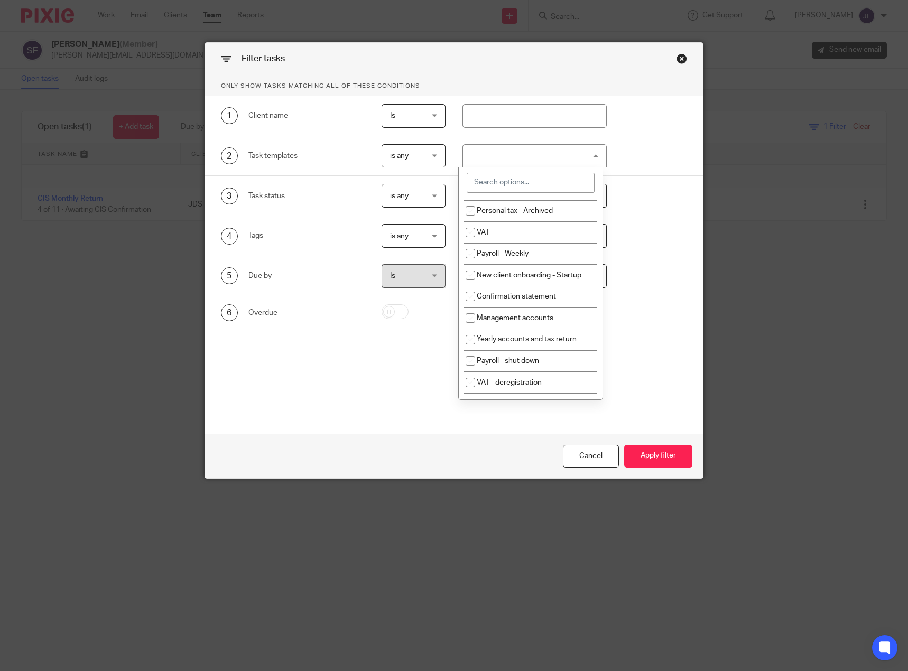
scroll to position [120, 0]
click at [470, 336] on input "checkbox" at bounding box center [470, 336] width 20 height 20
checkbox input "true"
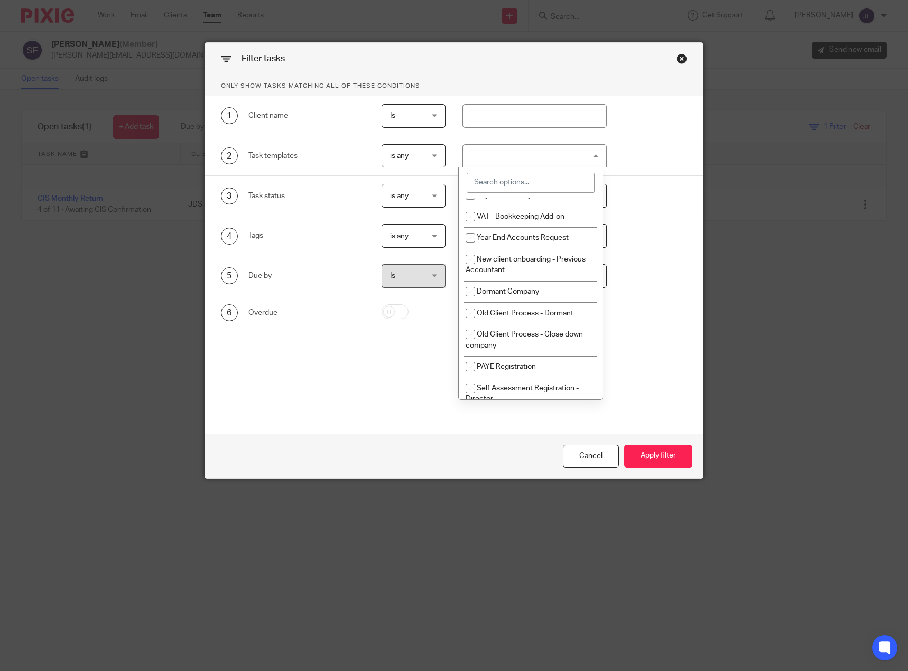
scroll to position [433, 0]
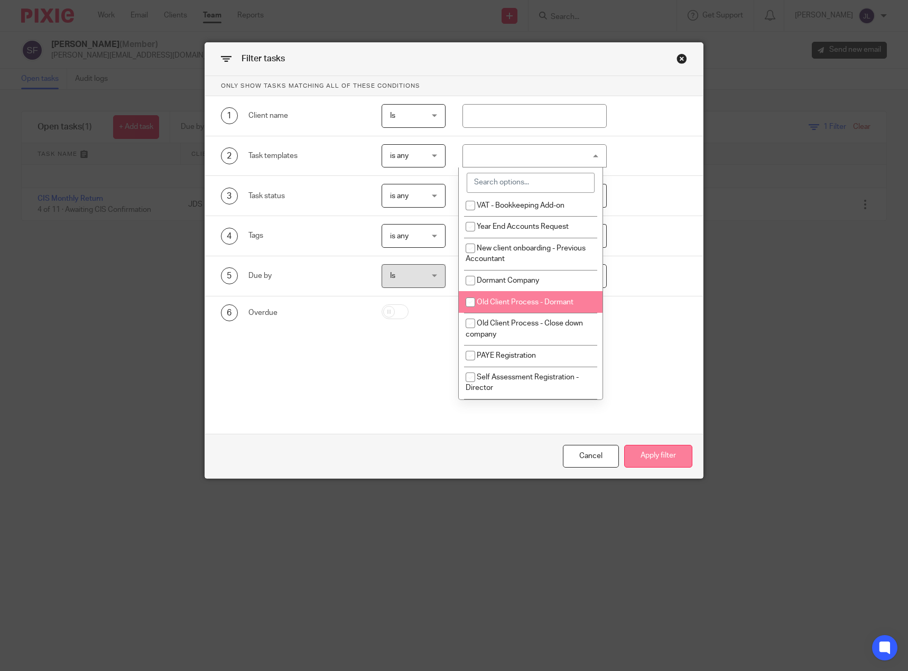
click at [649, 458] on button "Apply filter" at bounding box center [658, 456] width 68 height 23
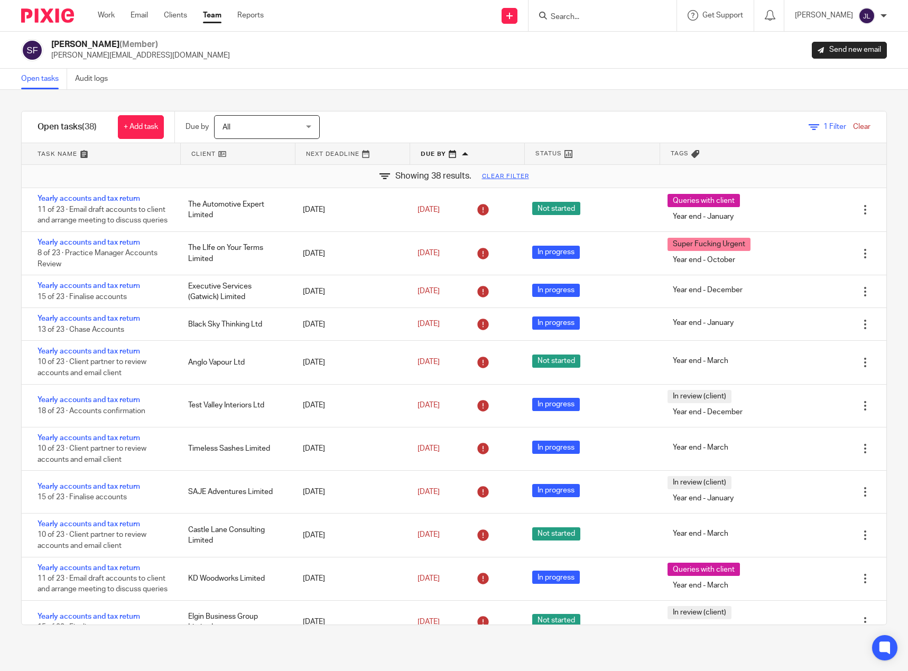
click at [670, 148] on div "Tags" at bounding box center [727, 153] width 135 height 21
click at [670, 151] on span "Tags" at bounding box center [679, 153] width 18 height 9
click at [433, 151] on link at bounding box center [467, 153] width 114 height 21
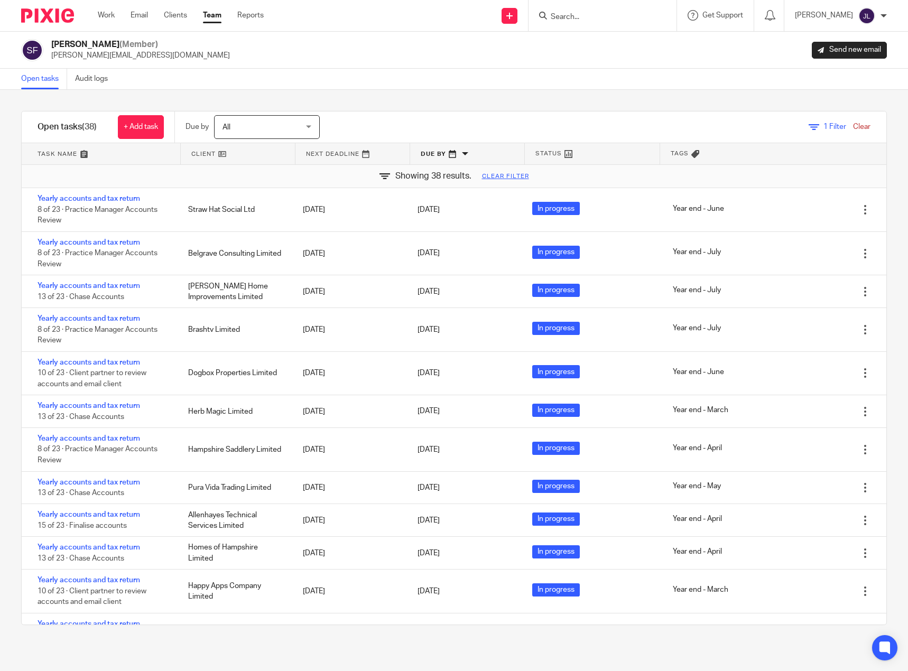
click at [435, 154] on link at bounding box center [467, 153] width 114 height 21
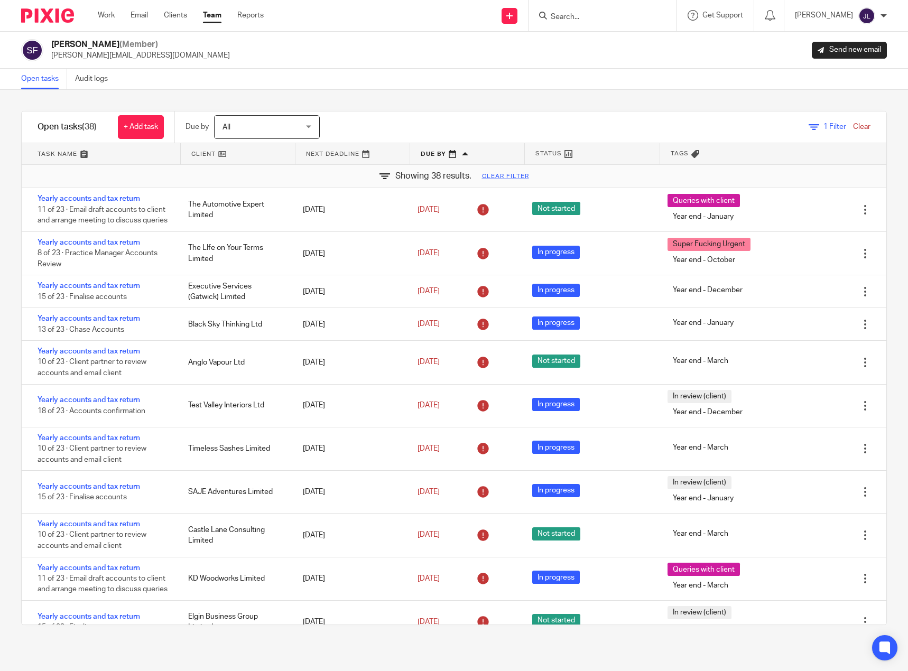
click at [670, 155] on span "Tags" at bounding box center [679, 153] width 18 height 9
click at [670, 154] on span "Tags" at bounding box center [679, 153] width 18 height 9
click at [670, 152] on span "Tags" at bounding box center [679, 153] width 18 height 9
click at [716, 167] on div "Showing 38 results. Clear filter" at bounding box center [454, 176] width 864 height 23
click at [569, 27] on div at bounding box center [602, 15] width 148 height 31
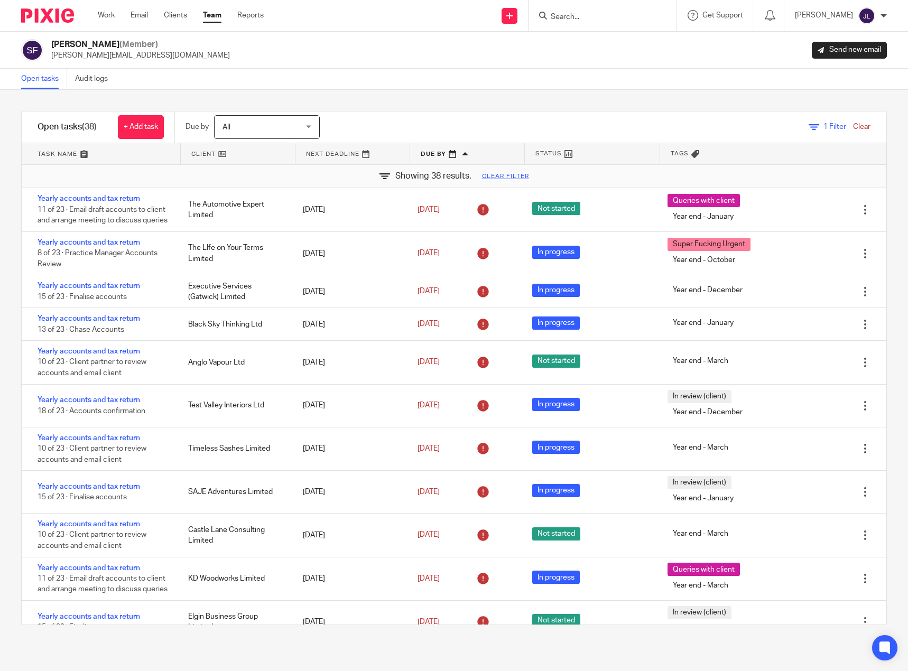
click at [573, 18] on input "Search" at bounding box center [596, 18] width 95 height 10
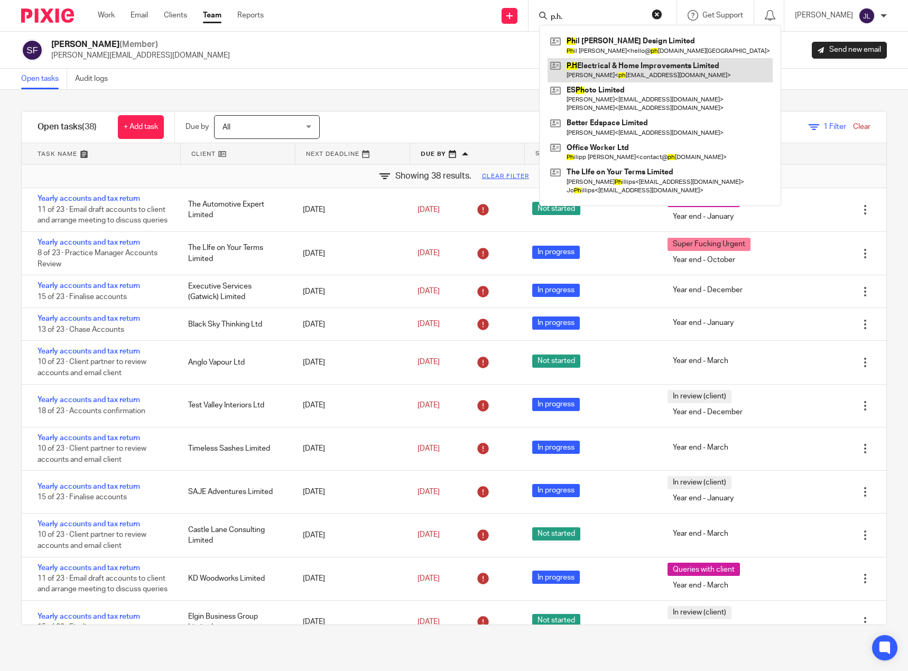
type input "p.h."
click at [620, 67] on link at bounding box center [659, 70] width 225 height 24
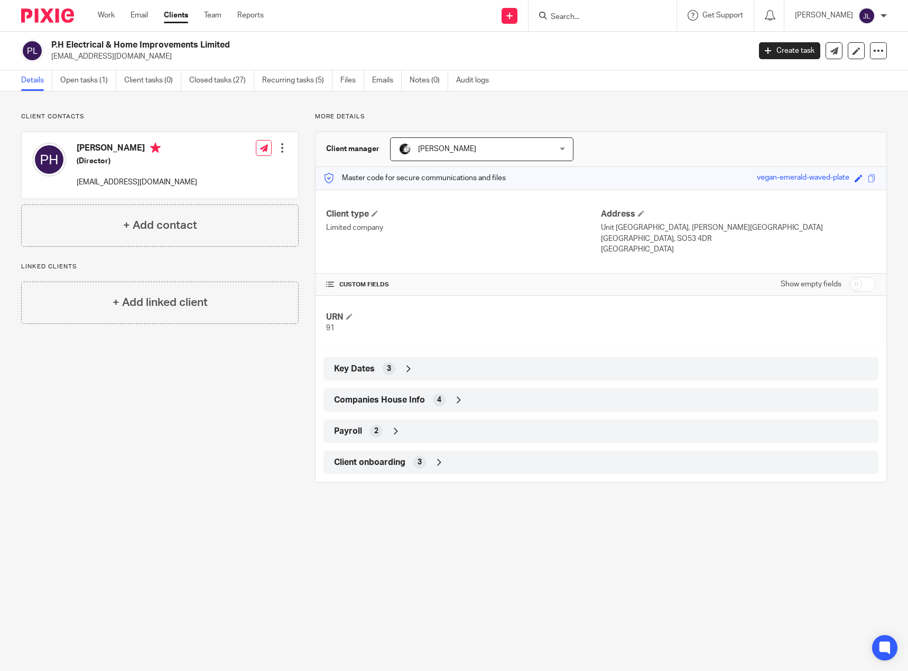
click at [601, 19] on input "Search" at bounding box center [596, 18] width 95 height 10
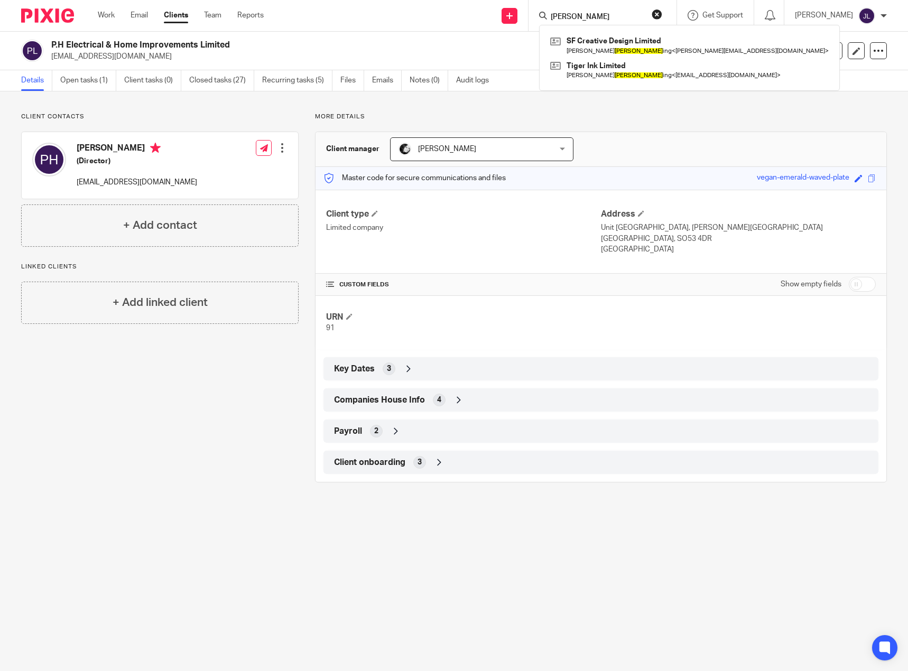
type input "flemming"
click button "submit" at bounding box center [0, 0] width 0 height 0
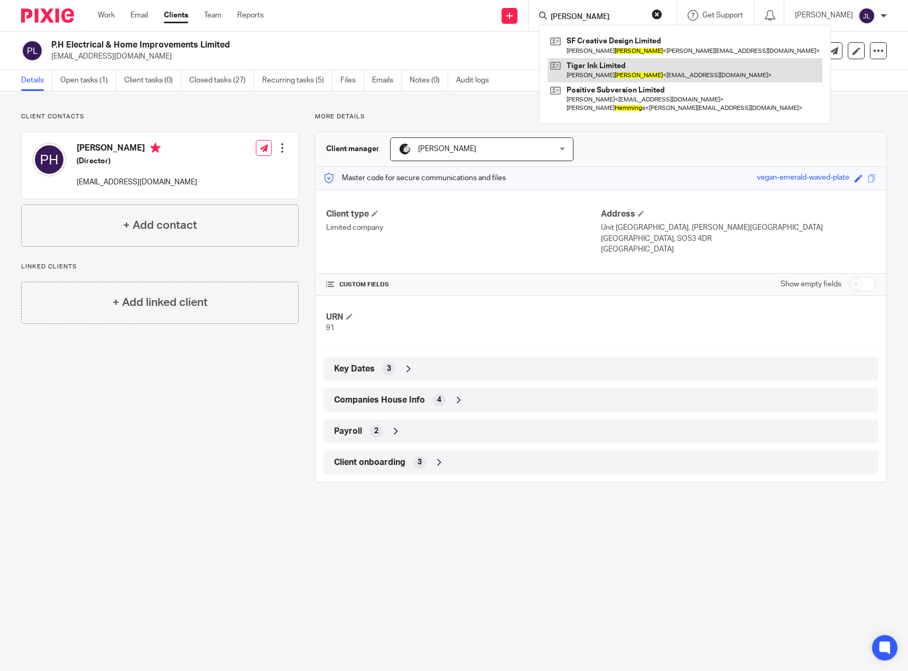
click at [636, 71] on link at bounding box center [684, 70] width 275 height 24
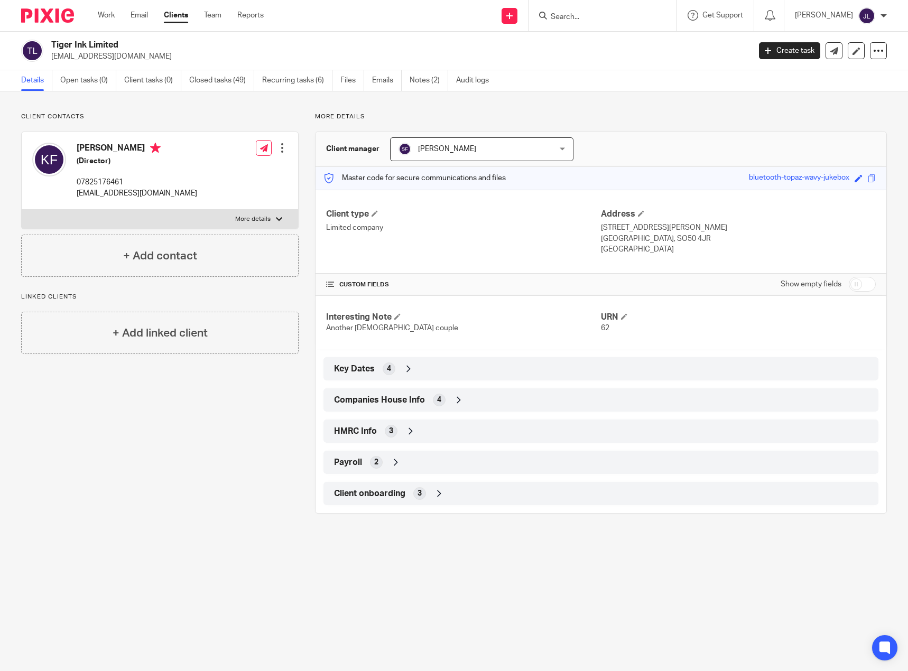
click at [590, 14] on input "Search" at bounding box center [596, 18] width 95 height 10
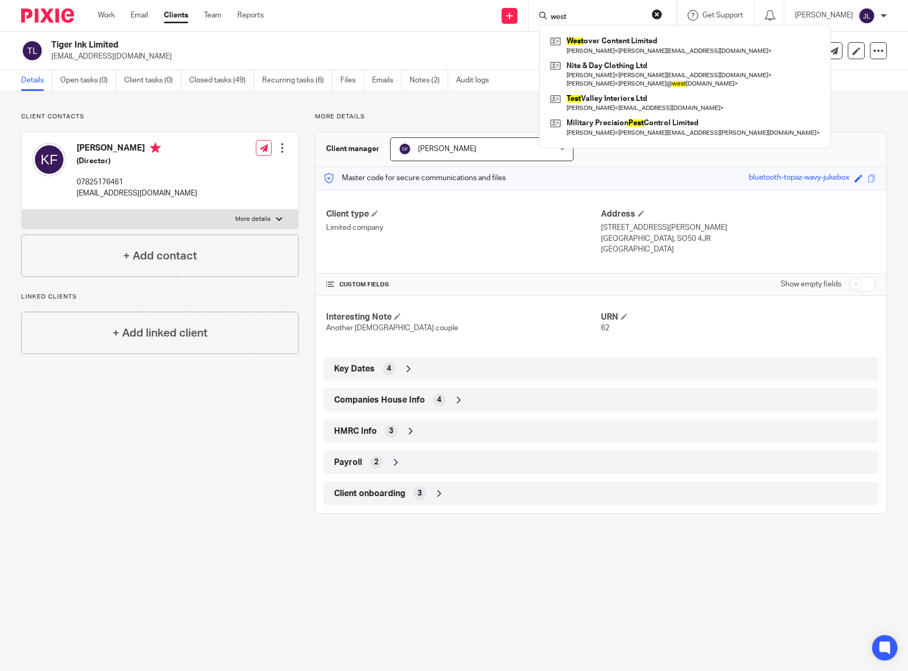
type input "west"
click at [785, 116] on p "More details" at bounding box center [601, 117] width 572 height 8
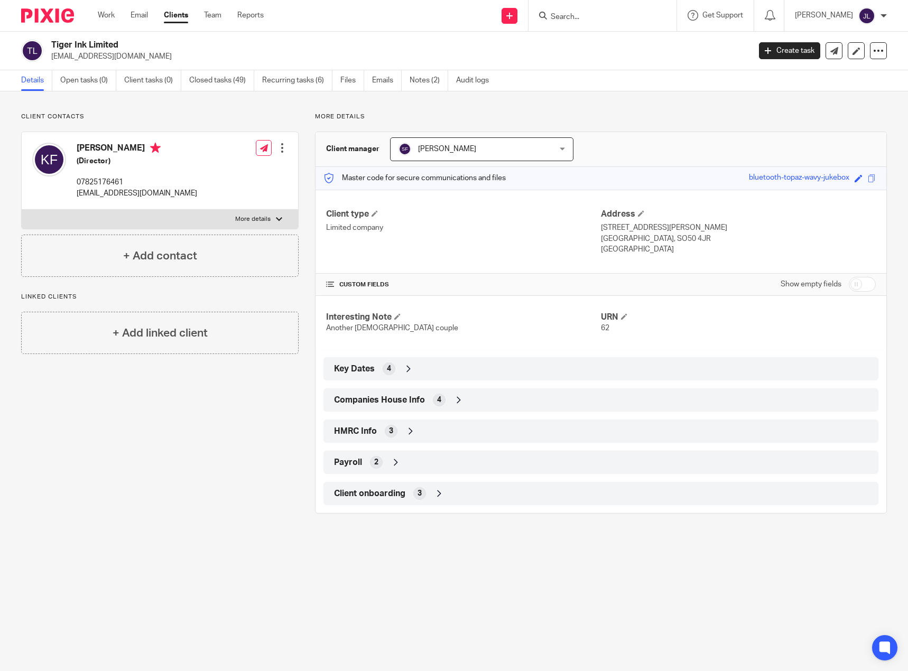
click at [457, 401] on icon at bounding box center [458, 400] width 11 height 11
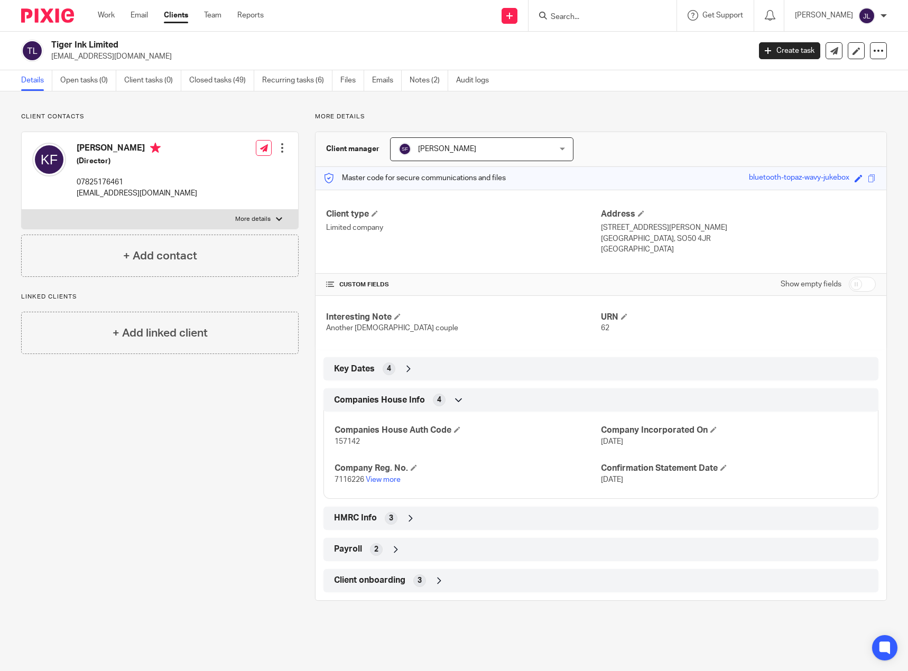
click at [460, 399] on icon at bounding box center [458, 400] width 11 height 11
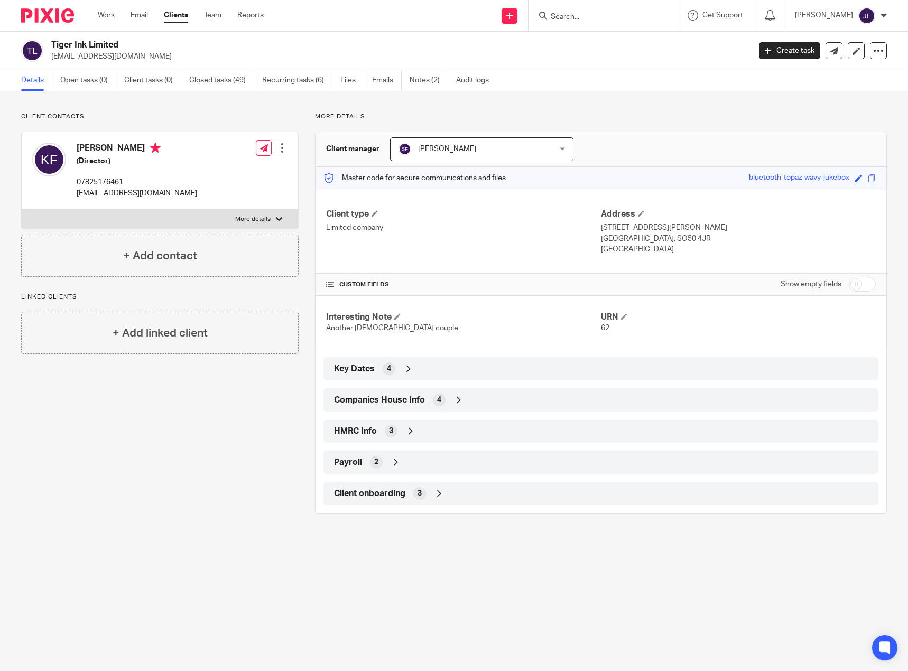
click at [404, 369] on icon at bounding box center [408, 368] width 11 height 11
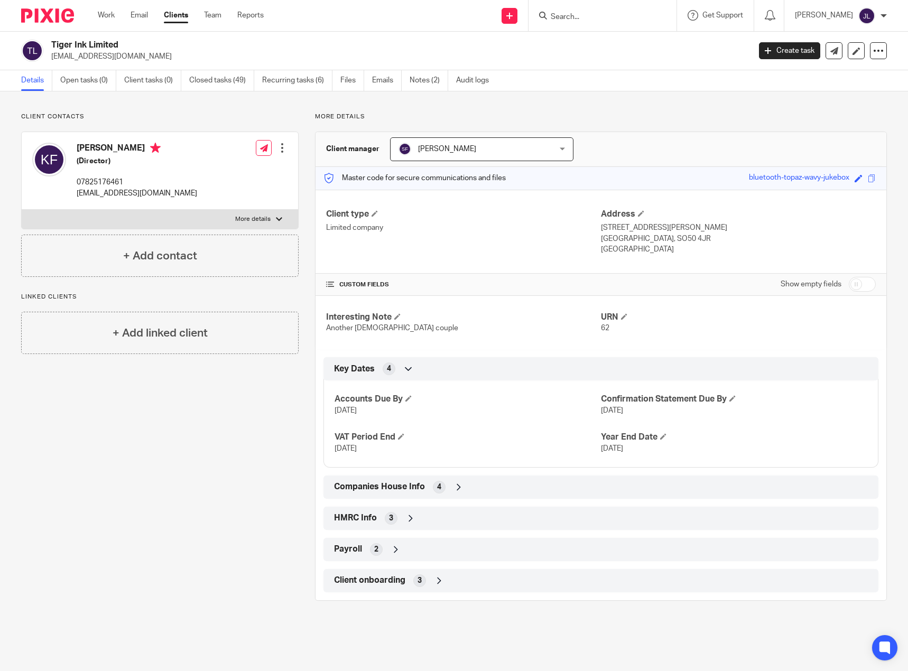
click at [408, 366] on icon at bounding box center [408, 368] width 11 height 11
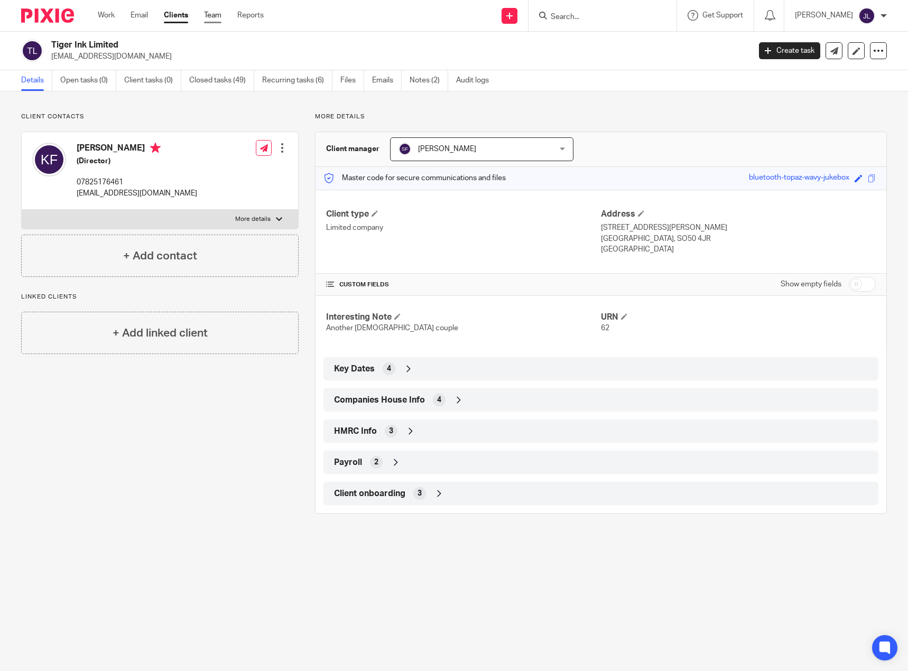
click at [212, 16] on link "Team" at bounding box center [212, 15] width 17 height 11
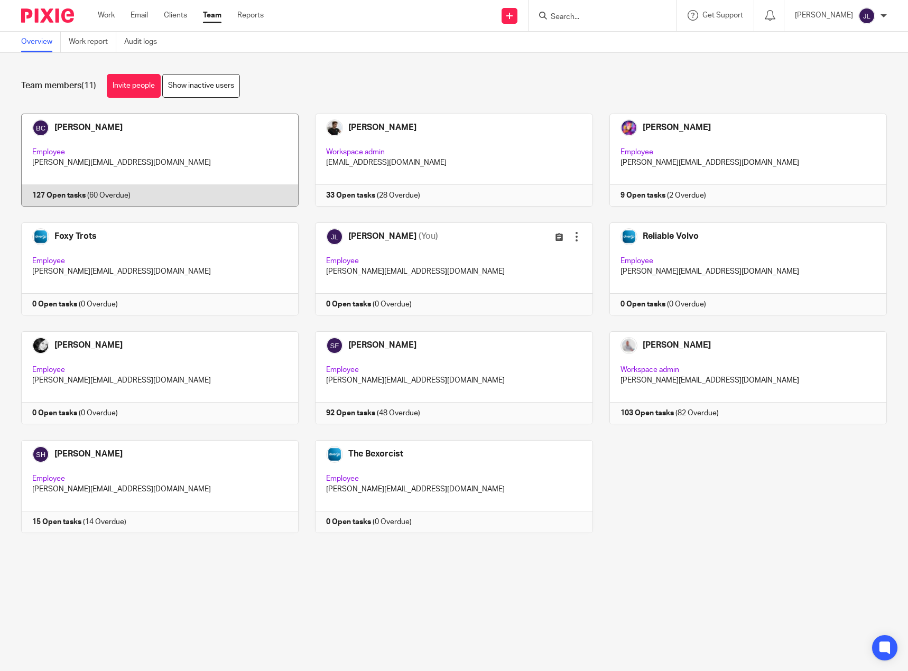
click at [174, 167] on link at bounding box center [152, 160] width 294 height 93
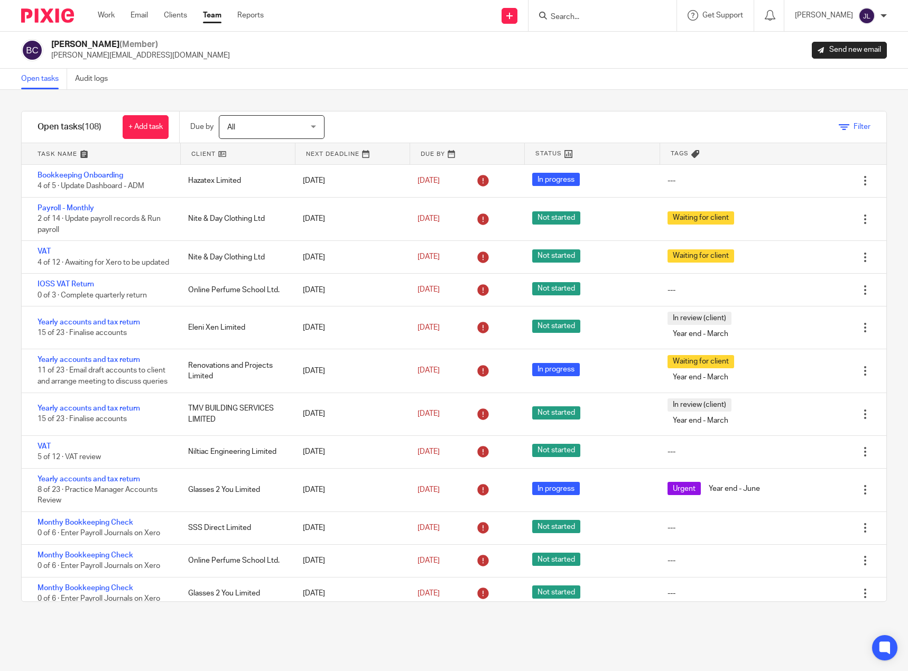
click at [853, 128] on span "Filter" at bounding box center [861, 126] width 17 height 7
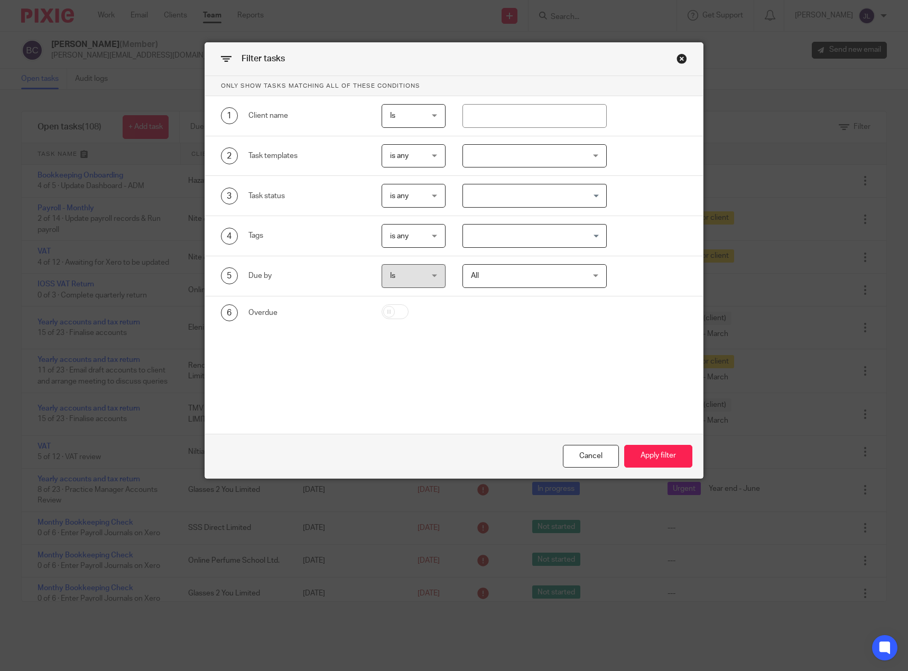
click at [676, 60] on div "Close this dialog window" at bounding box center [681, 58] width 11 height 11
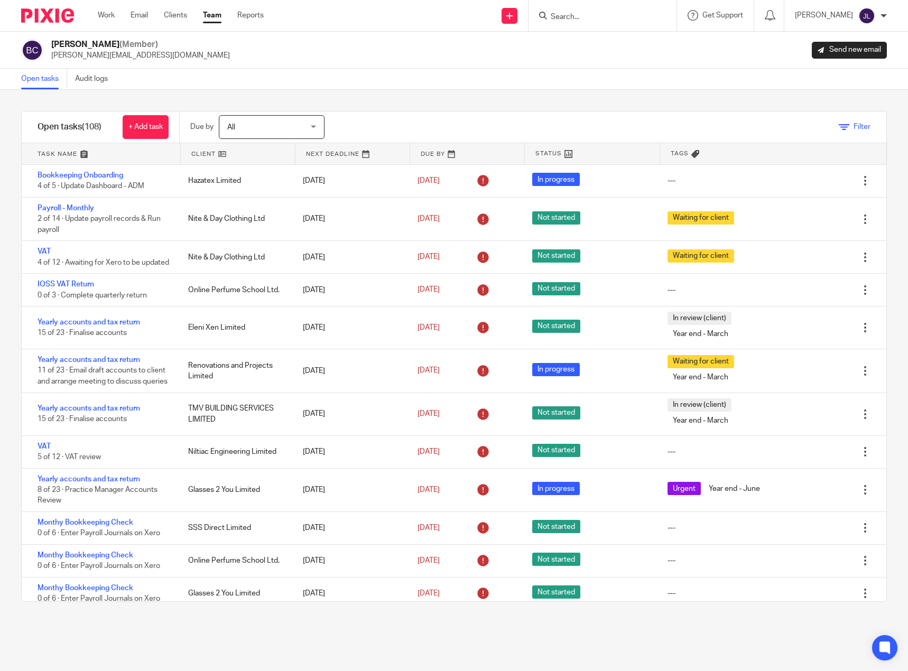
click at [838, 126] on icon at bounding box center [843, 127] width 11 height 11
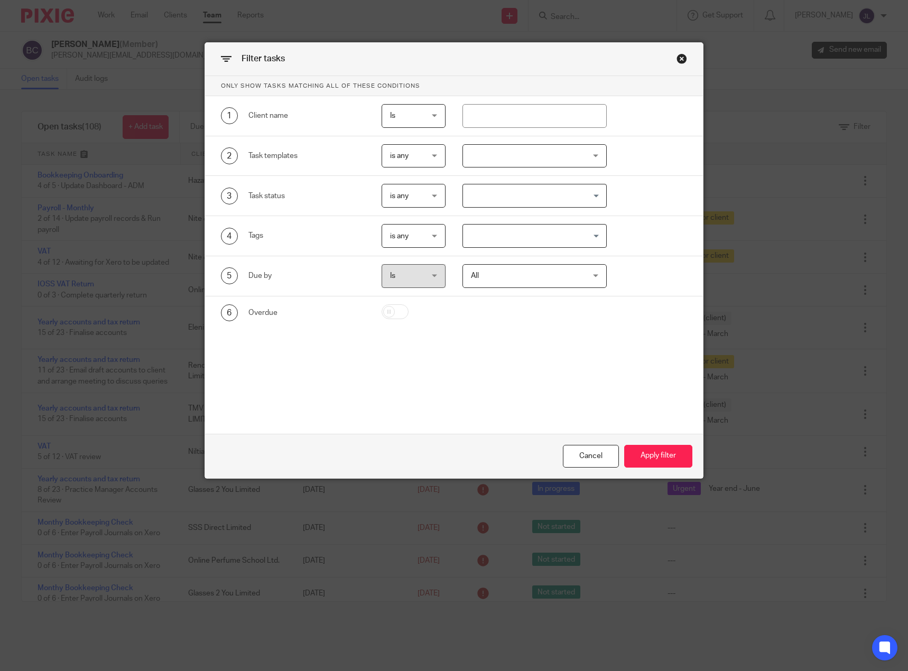
click at [427, 152] on span "is any" at bounding box center [412, 156] width 44 height 22
click at [427, 152] on div "is any is any" at bounding box center [413, 156] width 64 height 24
click at [591, 156] on div at bounding box center [534, 156] width 144 height 24
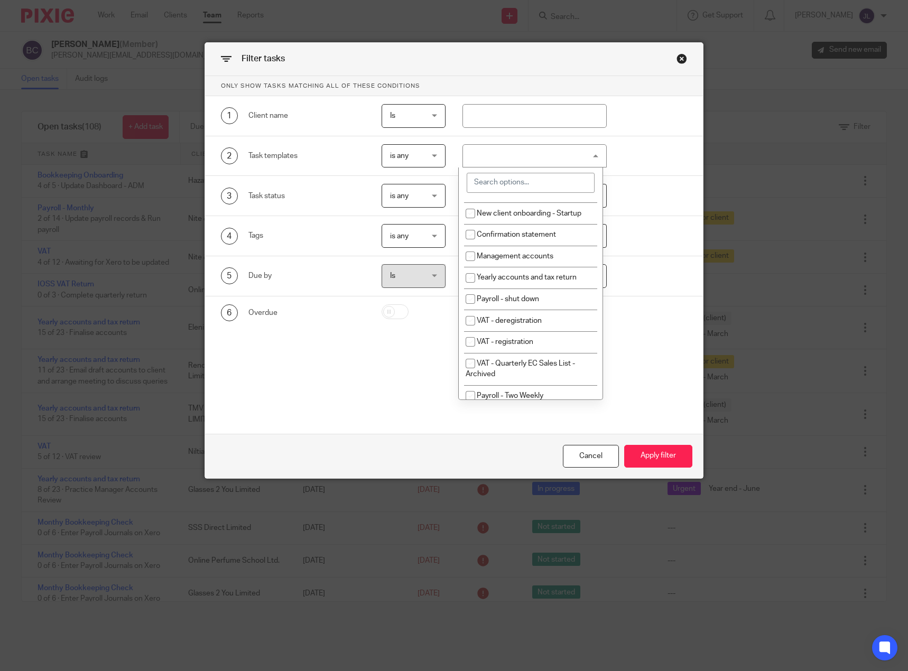
scroll to position [182, 0]
click at [468, 274] on input "checkbox" at bounding box center [470, 274] width 20 height 20
checkbox input "true"
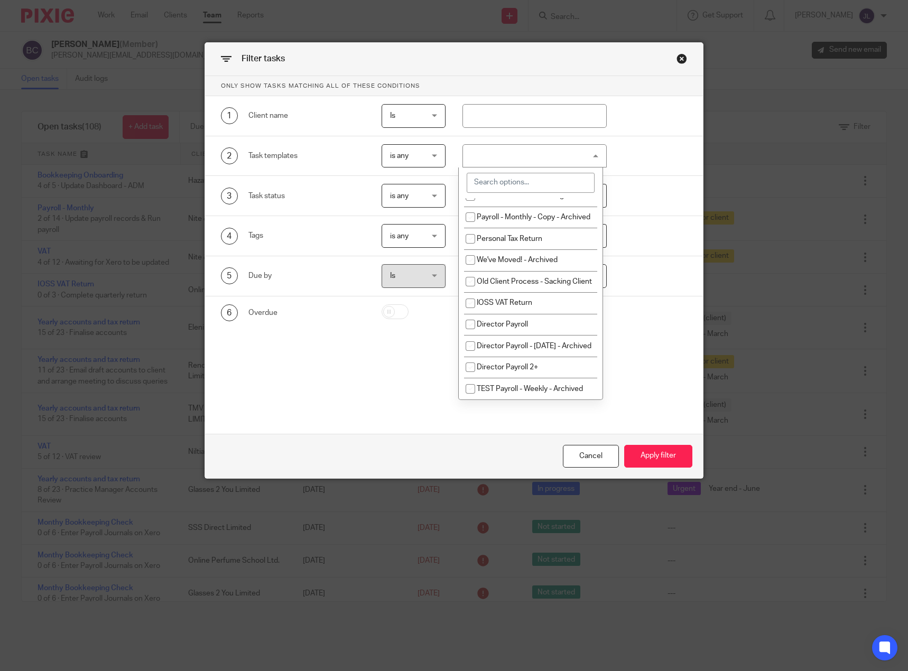
scroll to position [1054, 0]
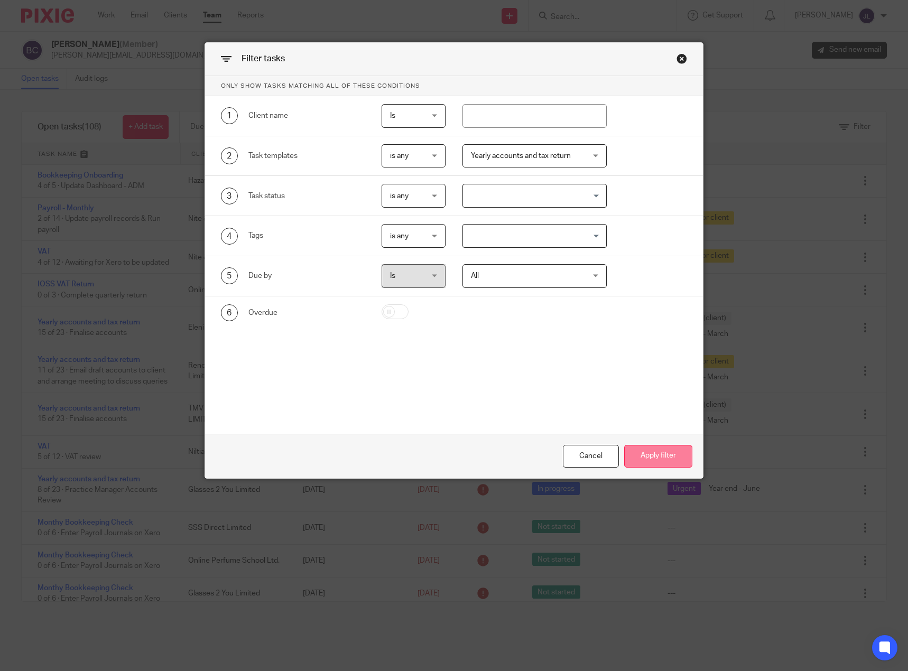
click at [651, 460] on button "Apply filter" at bounding box center [658, 456] width 68 height 23
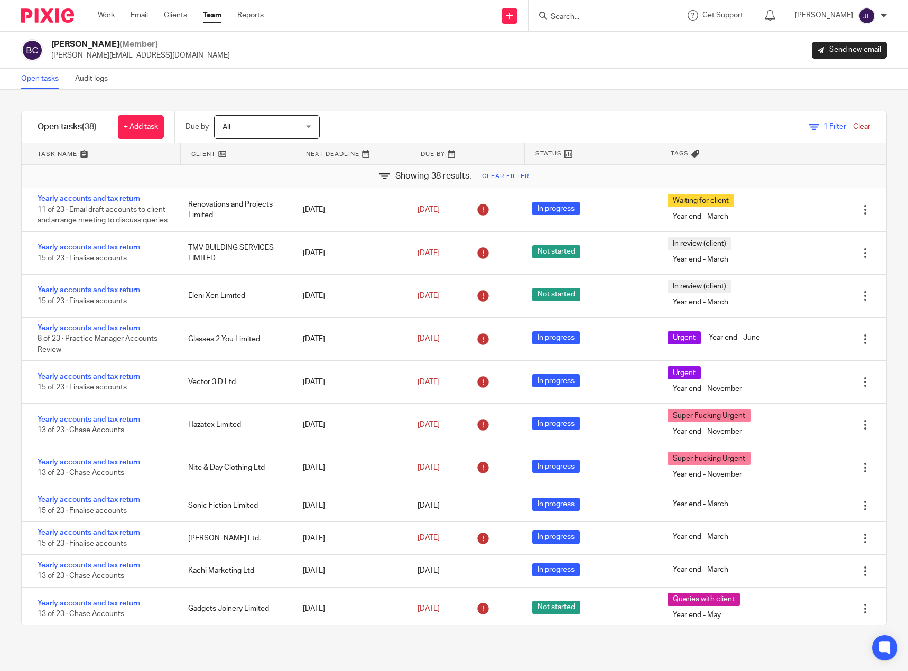
click at [602, 14] on input "Search" at bounding box center [596, 18] width 95 height 10
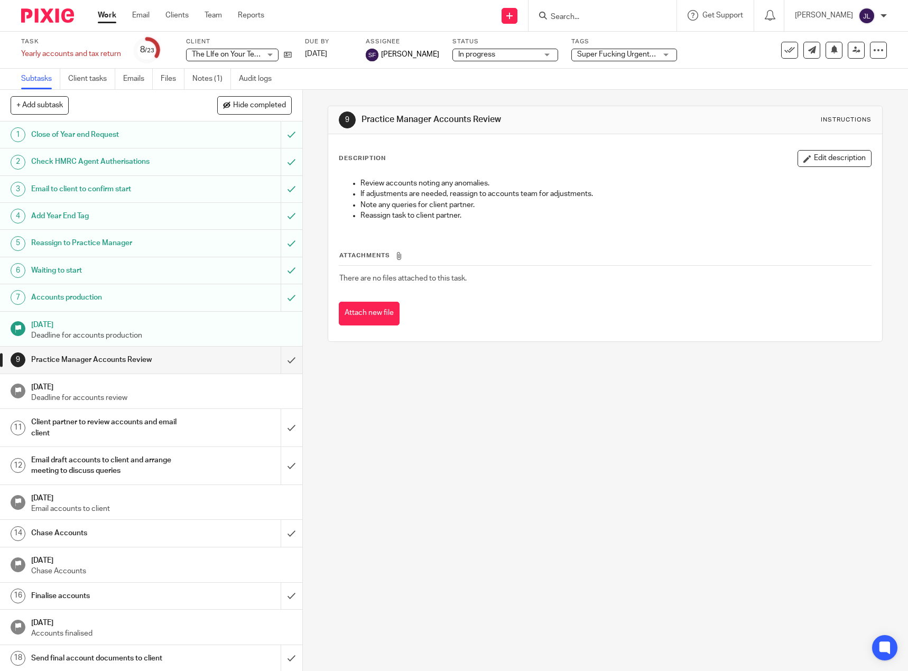
click at [615, 22] on input "Search" at bounding box center [596, 18] width 95 height 10
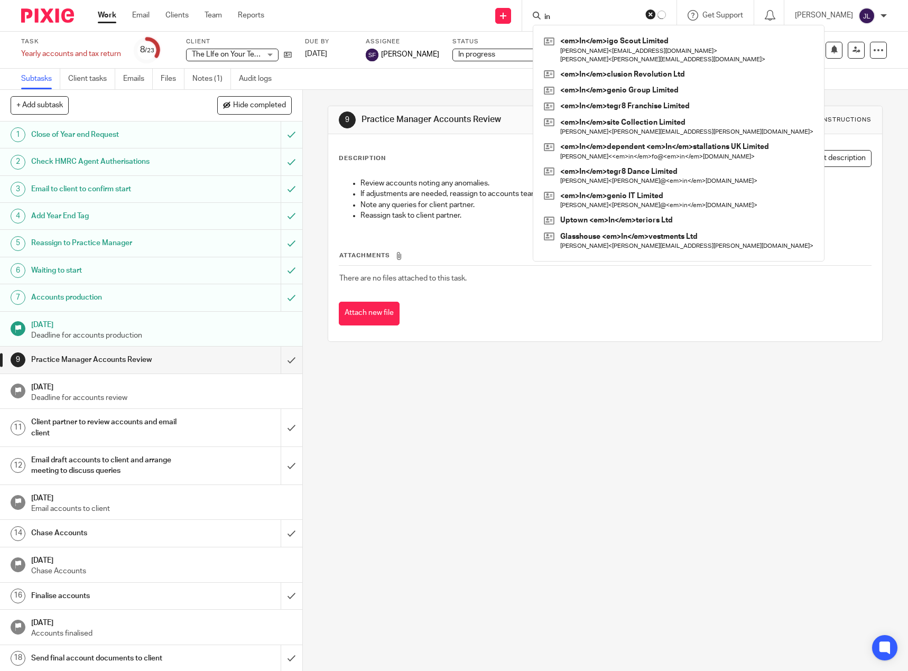
type input "i"
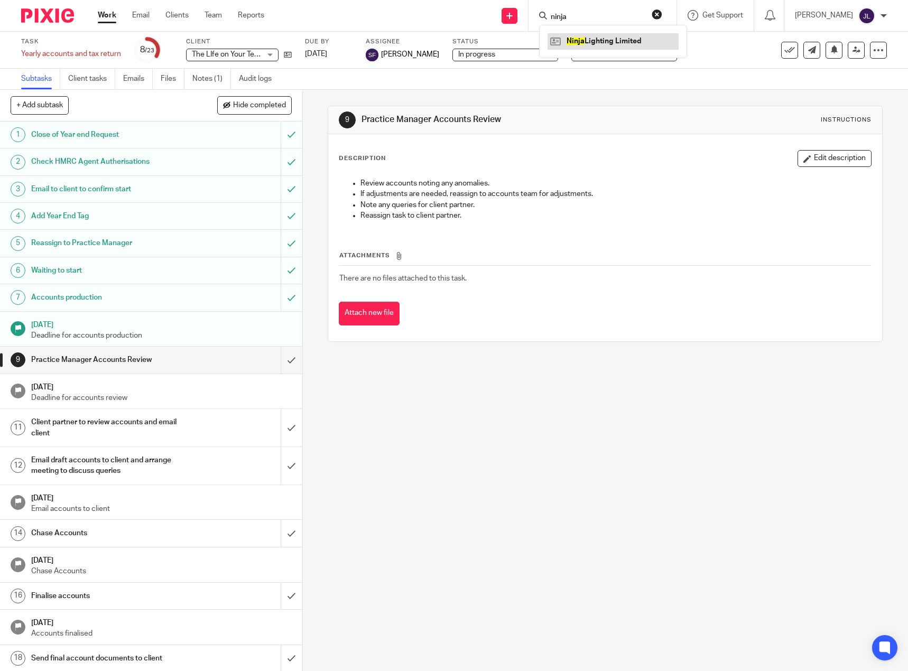
type input "ninja"
click at [631, 40] on link at bounding box center [612, 41] width 131 height 16
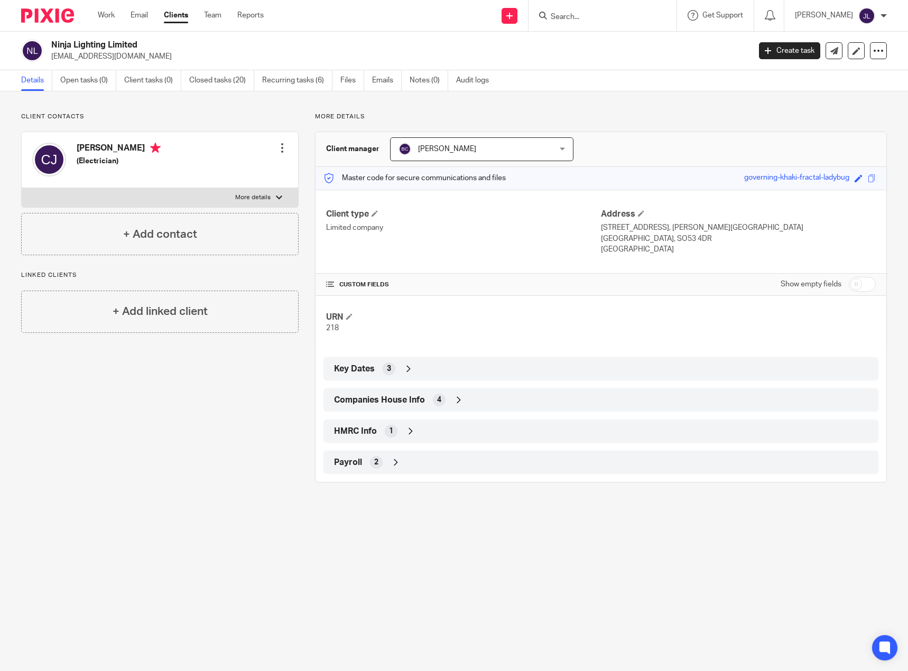
click at [212, 10] on div "Work Email Clients Team Reports Work Email Clients Team Reports Settings" at bounding box center [183, 15] width 192 height 31
click at [214, 14] on link "Team" at bounding box center [212, 15] width 17 height 11
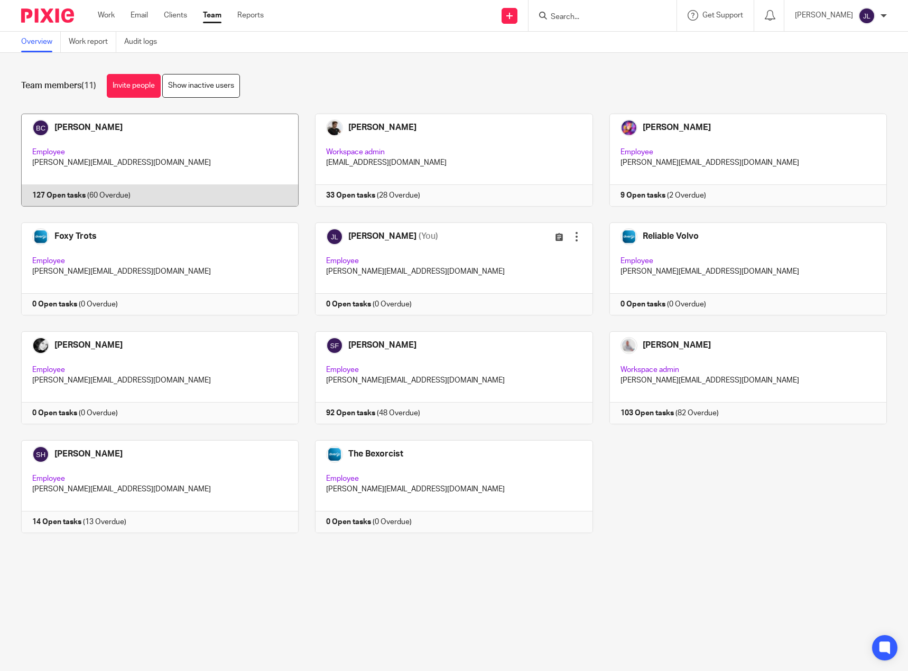
click at [82, 139] on link at bounding box center [152, 160] width 294 height 93
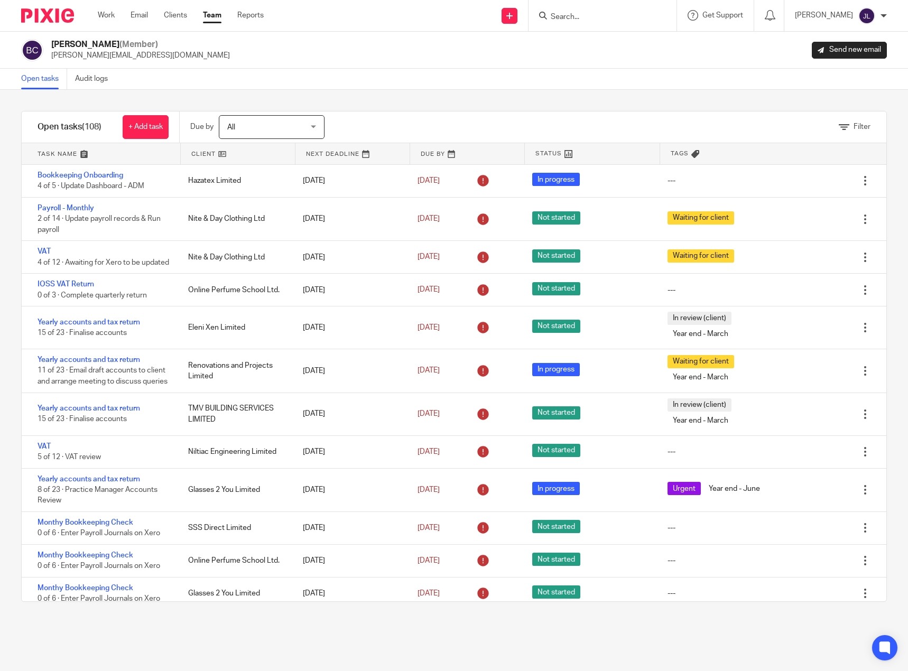
click at [838, 124] on icon at bounding box center [843, 127] width 11 height 11
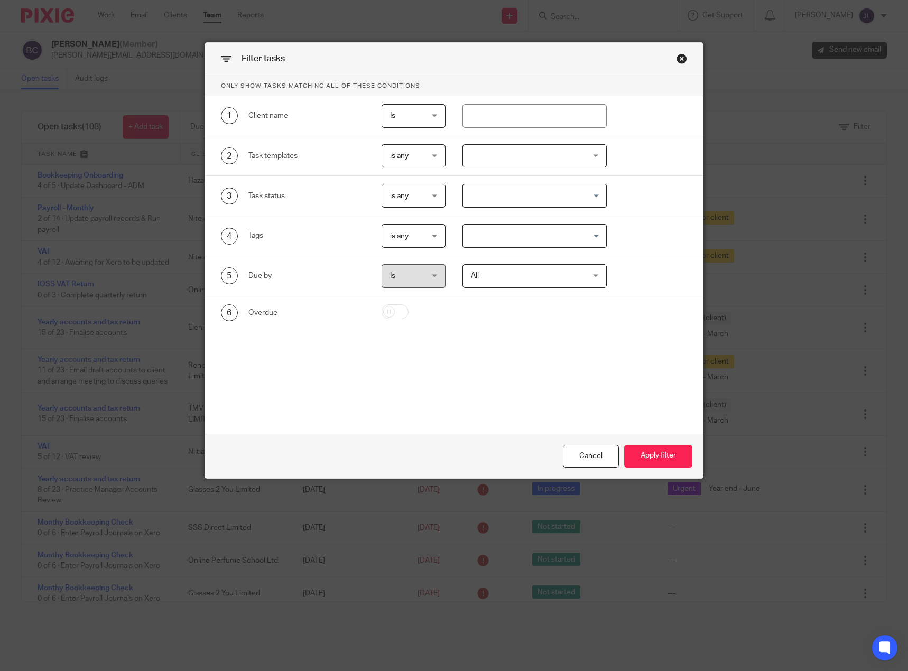
click at [434, 157] on div "is any is any" at bounding box center [413, 156] width 64 height 24
click at [500, 157] on div at bounding box center [534, 156] width 144 height 24
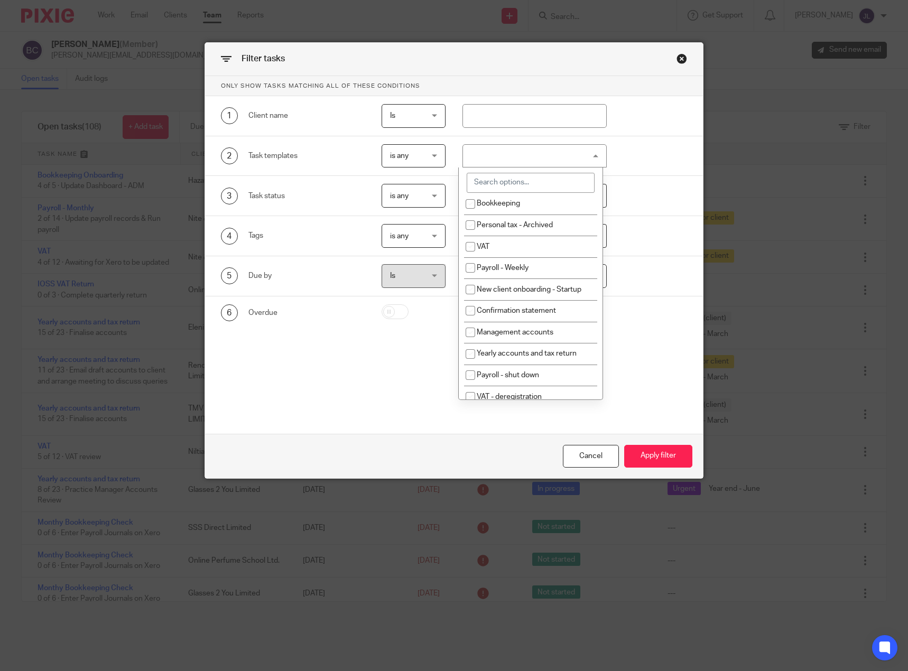
scroll to position [98, 0]
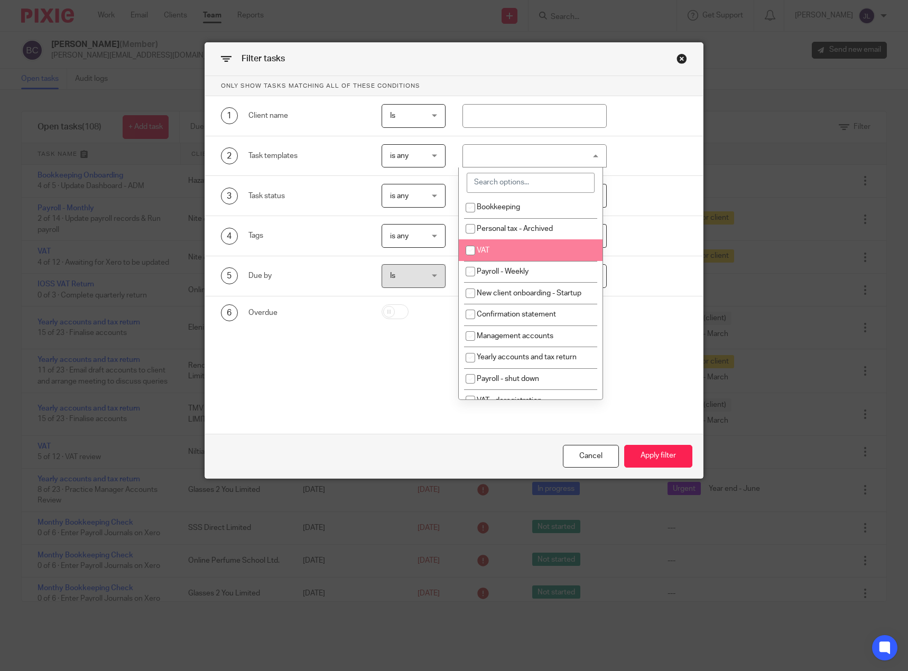
click at [469, 250] on input "checkbox" at bounding box center [470, 250] width 20 height 20
checkbox input "true"
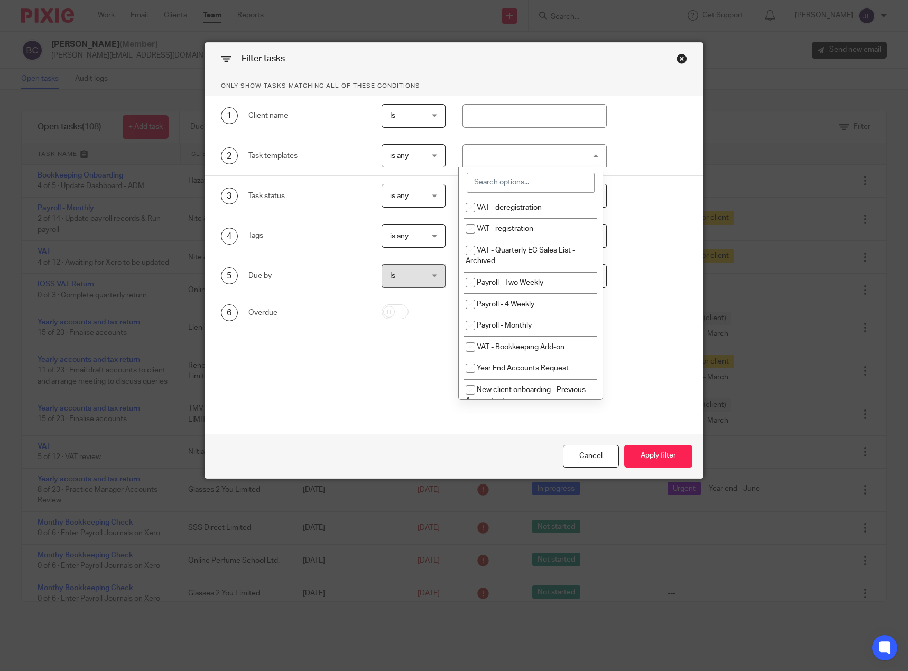
scroll to position [295, 0]
click at [471, 345] on input "checkbox" at bounding box center [470, 343] width 20 height 20
checkbox input "true"
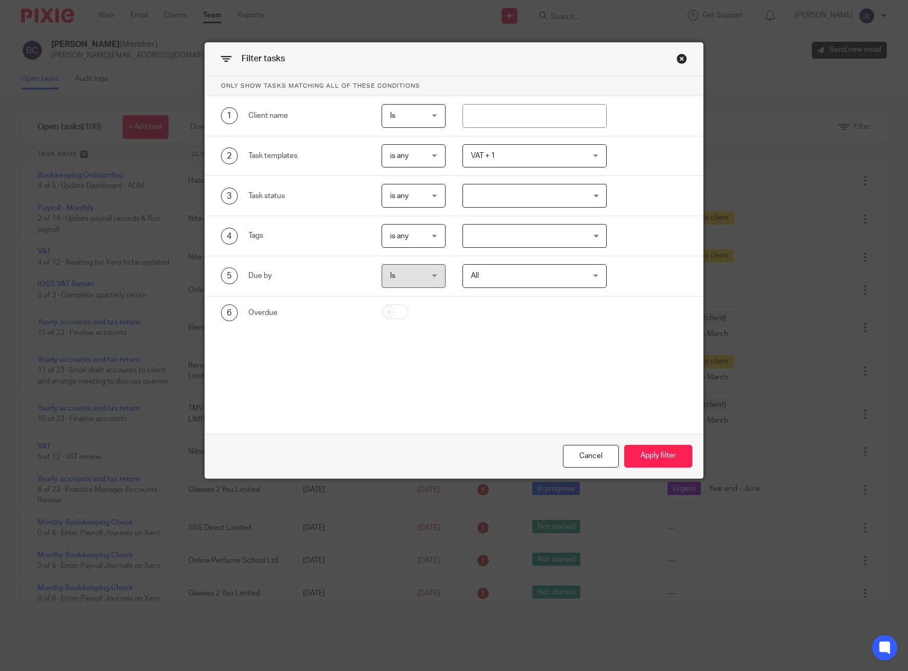
click at [416, 359] on div "Only show tasks matching all of these conditions 1 Client name Is Is Is Is not …" at bounding box center [454, 228] width 498 height 305
click at [654, 462] on button "Apply filter" at bounding box center [658, 456] width 68 height 23
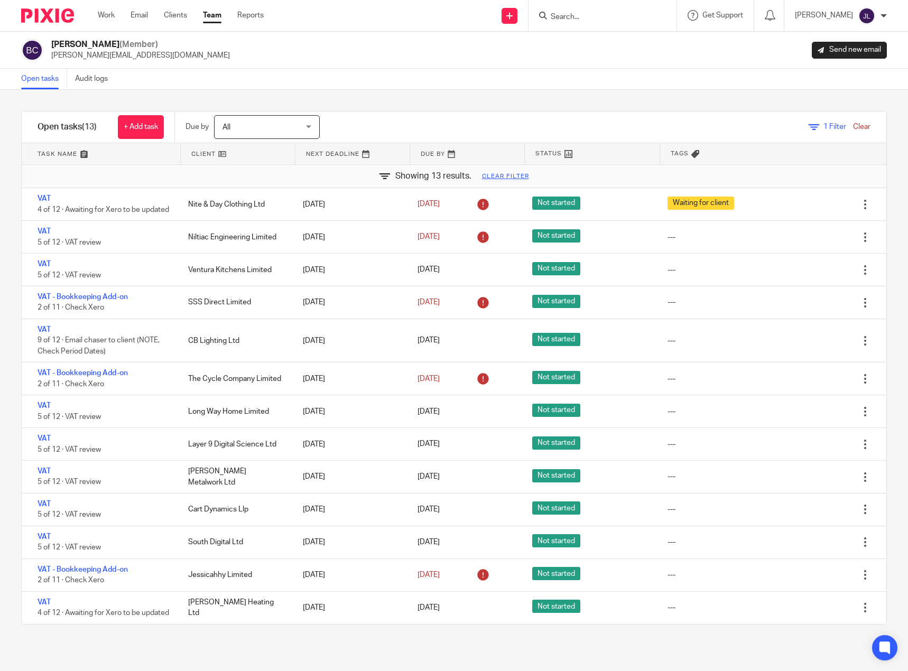
click at [205, 154] on link at bounding box center [238, 153] width 114 height 21
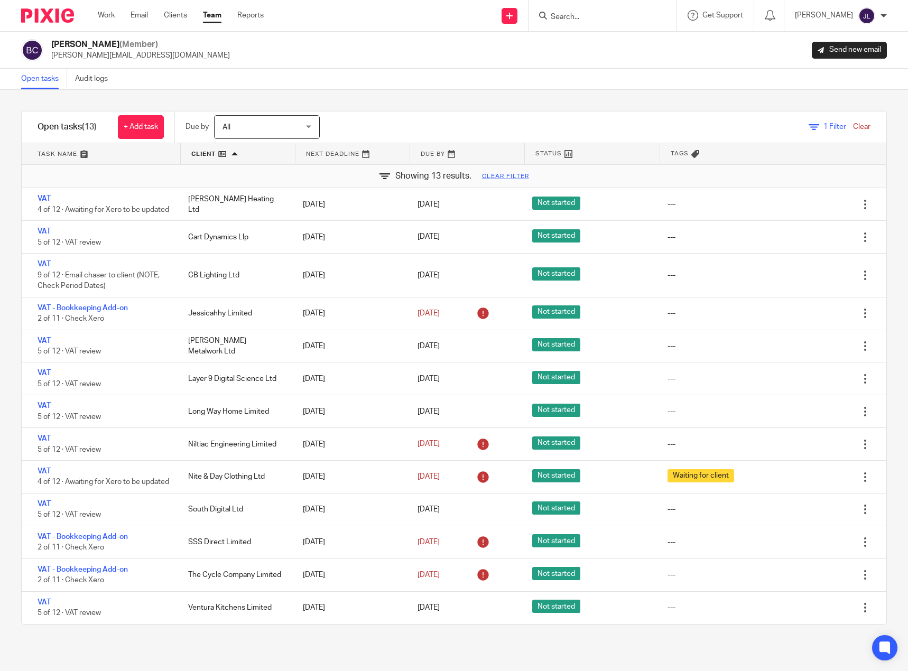
click at [823, 127] on span "1 Filter" at bounding box center [834, 126] width 23 height 7
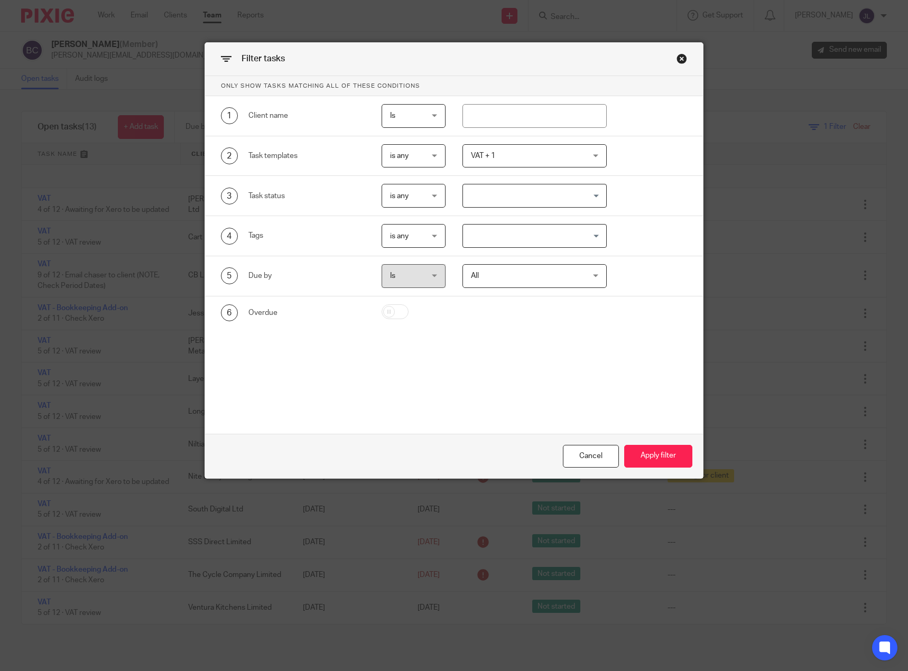
drag, startPoint x: 671, startPoint y: 58, endPoint x: 679, endPoint y: 57, distance: 8.6
click at [674, 57] on div "Filter tasks Only show tasks matching all of these conditions 1 Client name Is …" at bounding box center [453, 260] width 499 height 436
click at [682, 57] on div "Close this dialog window" at bounding box center [681, 58] width 11 height 11
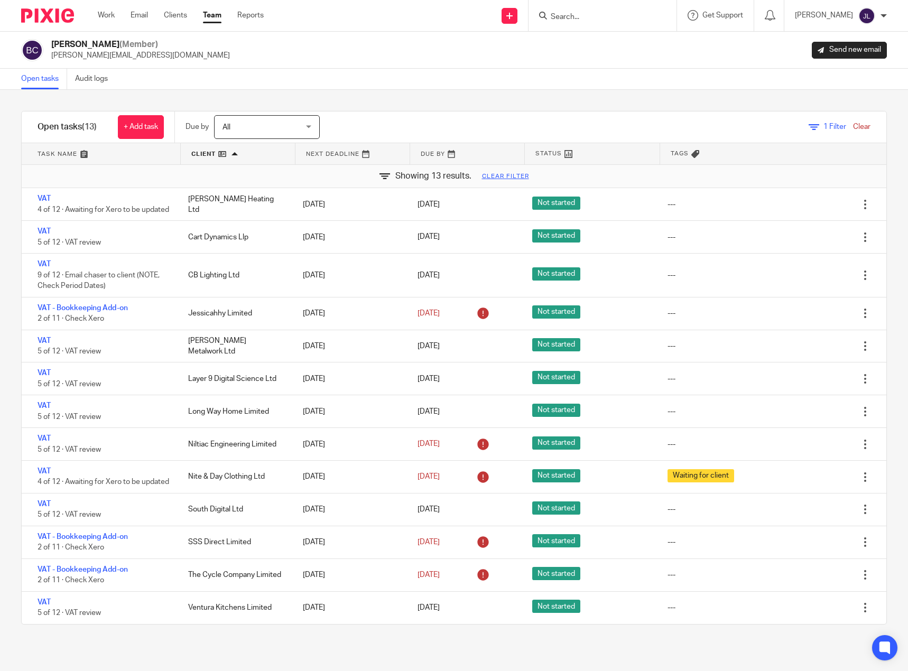
click at [823, 130] on span "1 Filter" at bounding box center [834, 126] width 23 height 7
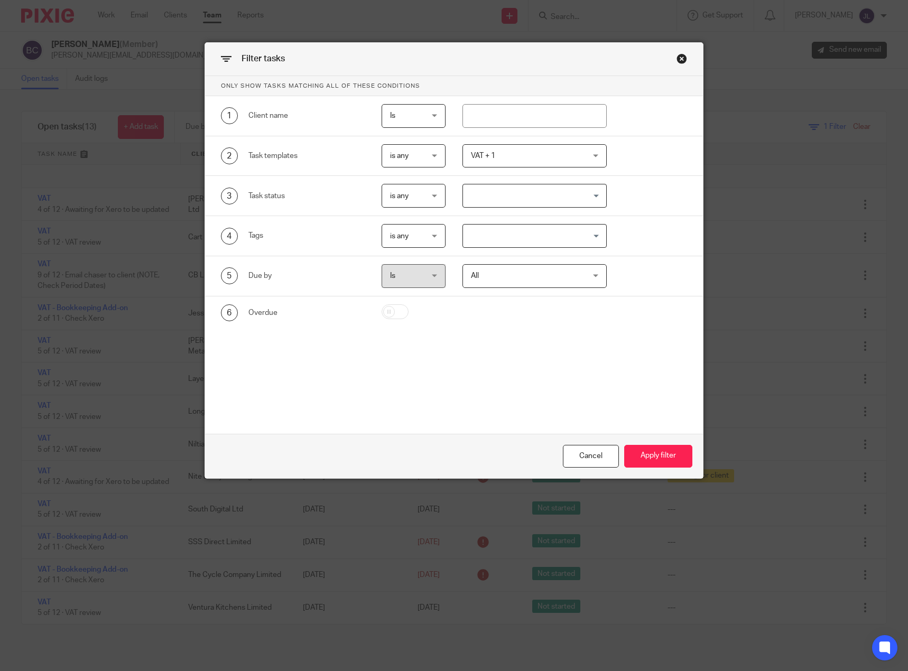
click at [676, 59] on div "Close this dialog window" at bounding box center [681, 58] width 11 height 11
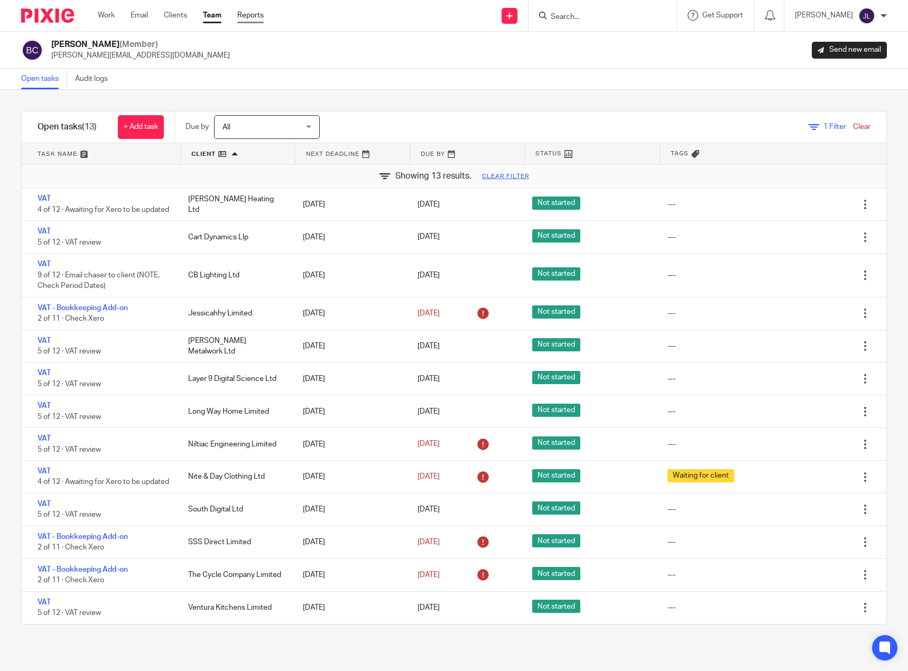
click at [260, 18] on link "Reports" at bounding box center [250, 15] width 26 height 11
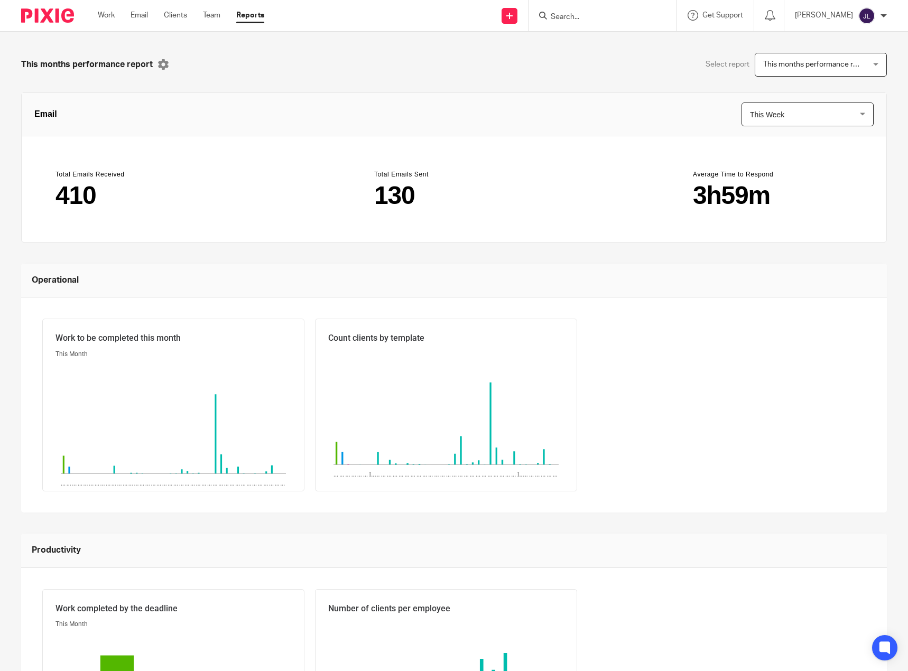
click at [814, 67] on span "This months performance report" at bounding box center [817, 64] width 108 height 7
click at [628, 66] on div "Select report This months performance report This months performance report Thi…" at bounding box center [670, 65] width 433 height 24
click at [778, 117] on span "This Week" at bounding box center [799, 114] width 98 height 23
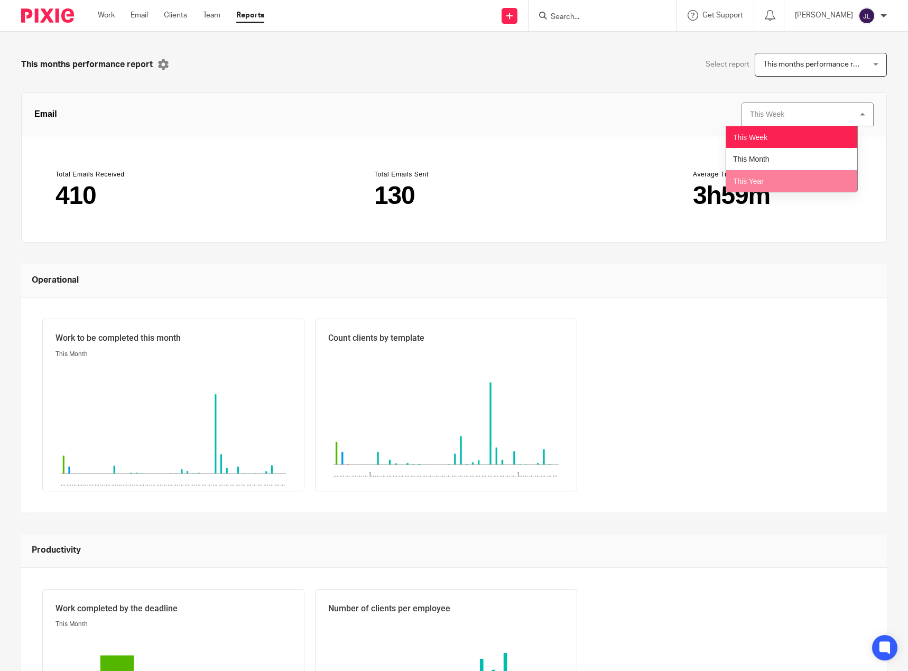
click at [791, 186] on li "This Year" at bounding box center [791, 181] width 131 height 22
